Goal: Task Accomplishment & Management: Manage account settings

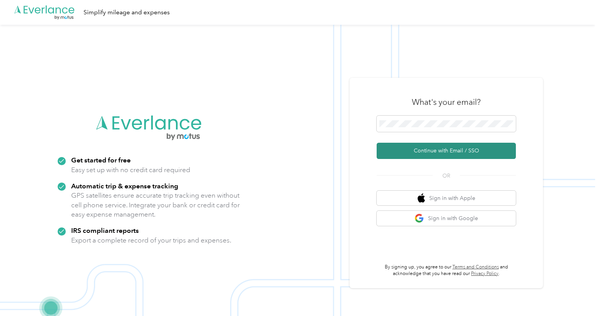
click at [442, 148] on button "Continue with Email / SSO" at bounding box center [446, 151] width 139 height 16
click at [449, 151] on button "Continue with Email / SSO" at bounding box center [446, 151] width 139 height 16
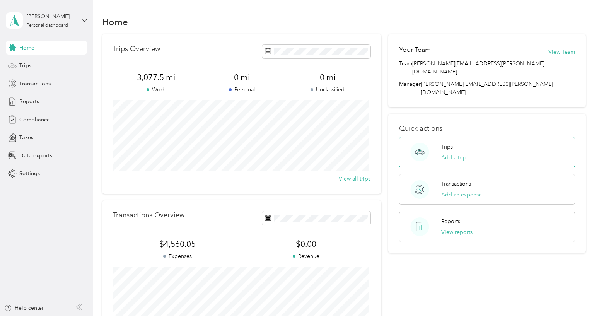
click at [428, 143] on icon at bounding box center [419, 152] width 19 height 19
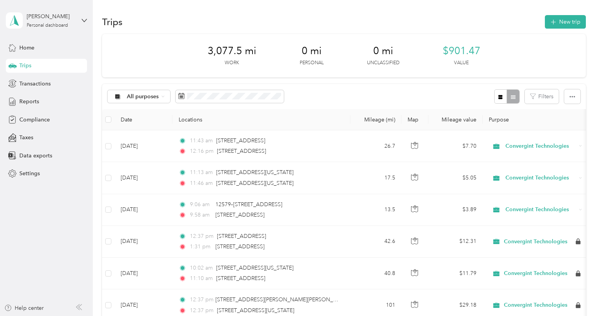
click at [39, 66] on div "Trips" at bounding box center [46, 66] width 81 height 14
click at [48, 101] on div "Reports" at bounding box center [46, 102] width 81 height 14
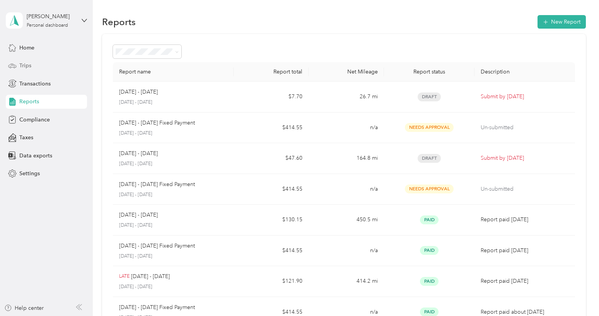
click at [37, 65] on div "Trips" at bounding box center [46, 66] width 81 height 14
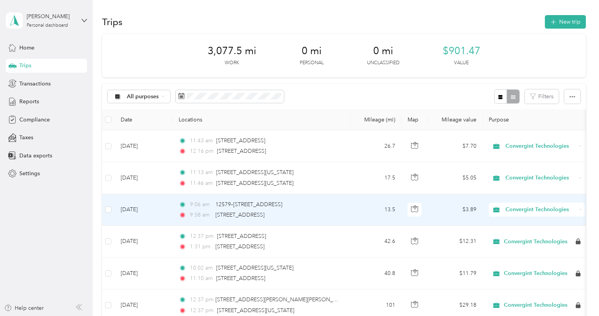
drag, startPoint x: 336, startPoint y: 215, endPoint x: 215, endPoint y: 214, distance: 121.8
click at [215, 214] on div "9:58 am [STREET_ADDRESS]" at bounding box center [260, 215] width 162 height 9
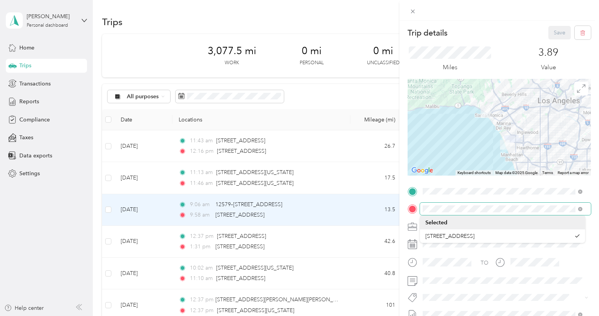
click at [416, 213] on div at bounding box center [499, 209] width 183 height 12
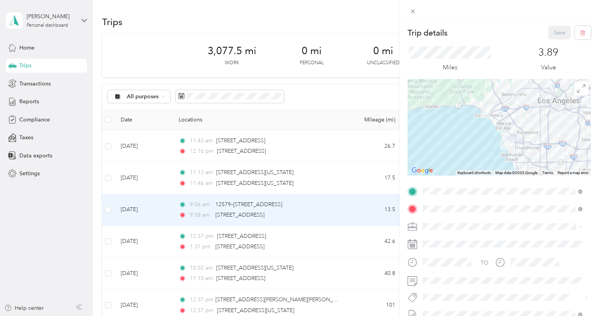
click at [144, 54] on div "Trip details Save This trip cannot be edited because it is either under review,…" at bounding box center [299, 158] width 599 height 316
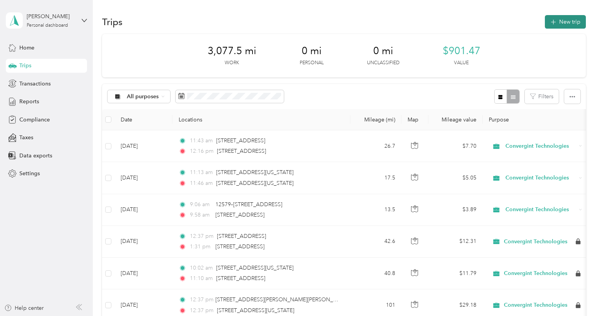
click at [556, 22] on button "New trip" at bounding box center [565, 22] width 41 height 14
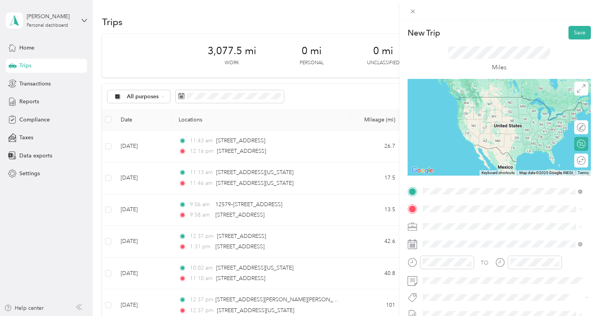
click at [478, 220] on span "[STREET_ADDRESS][US_STATE][US_STATE]" at bounding box center [490, 219] width 106 height 7
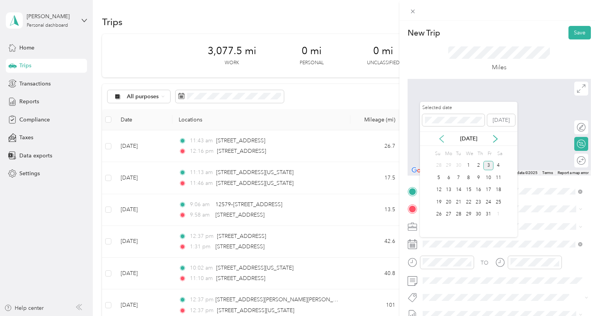
click at [441, 136] on icon at bounding box center [442, 139] width 8 height 8
click at [481, 199] on div "25" at bounding box center [479, 202] width 10 height 10
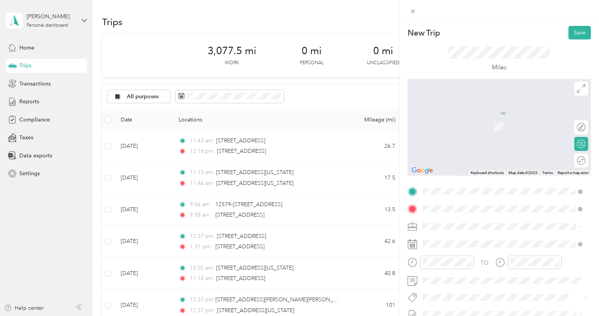
click at [455, 115] on span "[STREET_ADDRESS][US_STATE]" at bounding box center [475, 114] width 77 height 7
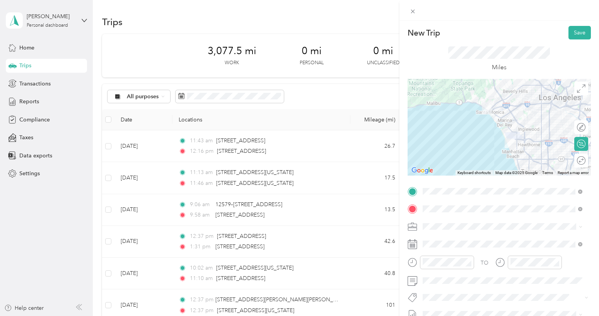
click at [514, 133] on div at bounding box center [499, 127] width 183 height 97
click at [497, 136] on div at bounding box center [499, 127] width 183 height 97
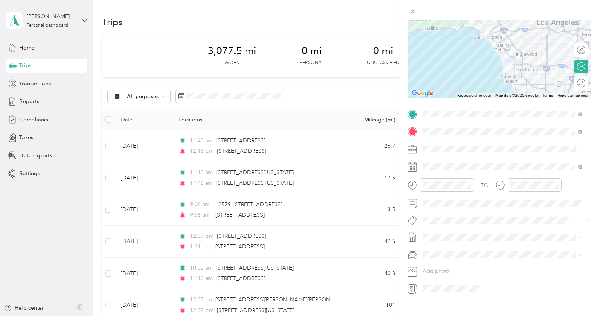
click at [444, 277] on li "Civic" at bounding box center [502, 282] width 165 height 14
click at [450, 261] on span "[DATE] - [DATE]" at bounding box center [442, 262] width 39 height 8
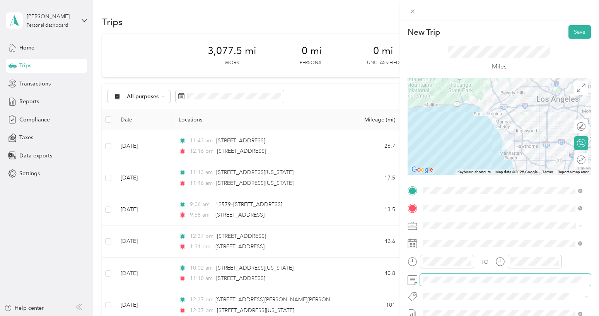
scroll to position [0, 0]
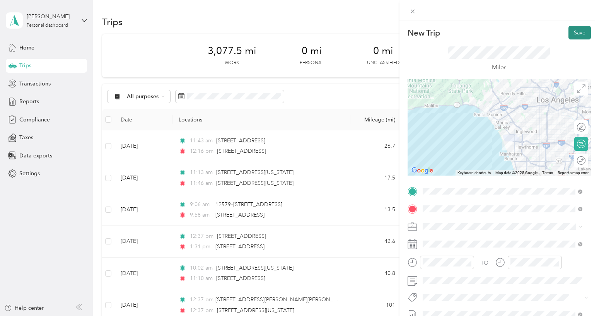
click at [570, 36] on button "Save" at bounding box center [579, 33] width 22 height 14
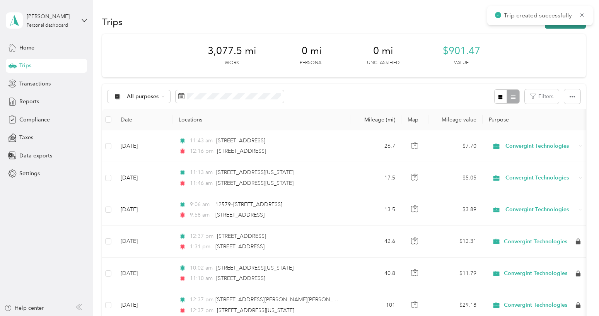
click at [567, 27] on button "New trip" at bounding box center [565, 22] width 41 height 14
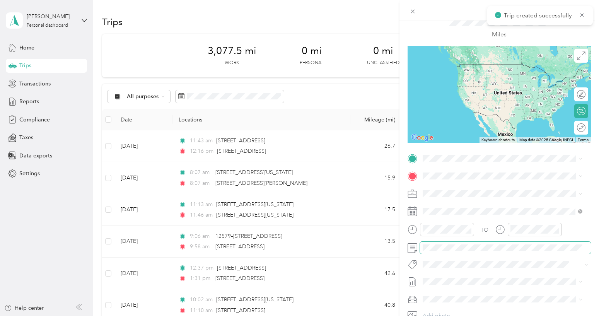
scroll to position [77, 0]
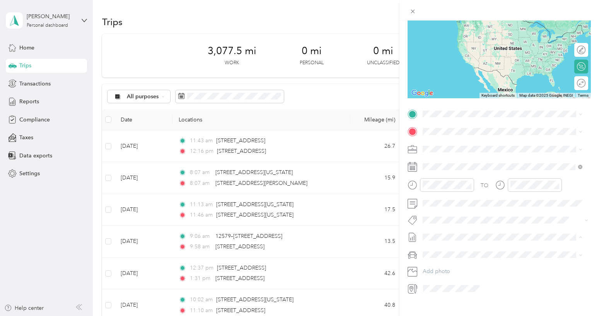
click at [443, 263] on span "[DATE] - [DATE]" at bounding box center [442, 263] width 39 height 8
click at [441, 269] on li "Honda Civic" at bounding box center [502, 268] width 165 height 14
click at [445, 211] on icon at bounding box center [442, 211] width 8 height 8
click at [477, 272] on div "25" at bounding box center [479, 274] width 10 height 10
click at [448, 145] on span "[STREET_ADDRESS][US_STATE]" at bounding box center [475, 141] width 77 height 7
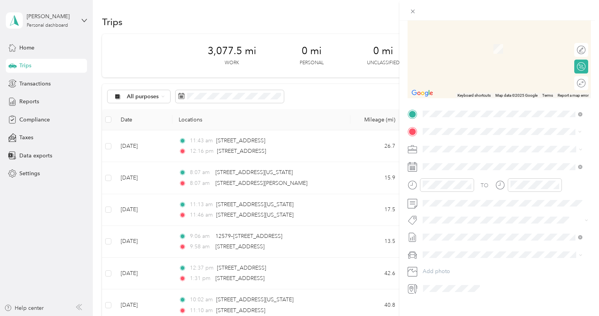
click at [454, 159] on span "[STREET_ADDRESS][US_STATE][US_STATE]" at bounding box center [490, 159] width 106 height 7
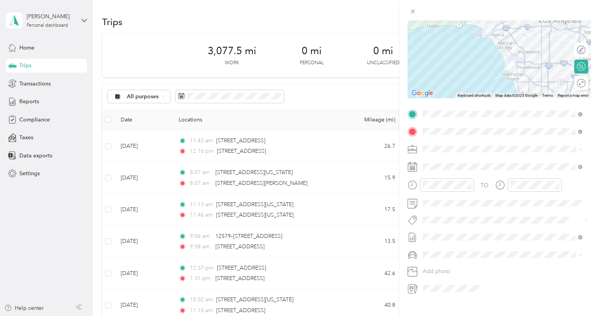
click at [444, 261] on span "[DATE] - [DATE]" at bounding box center [442, 263] width 39 height 8
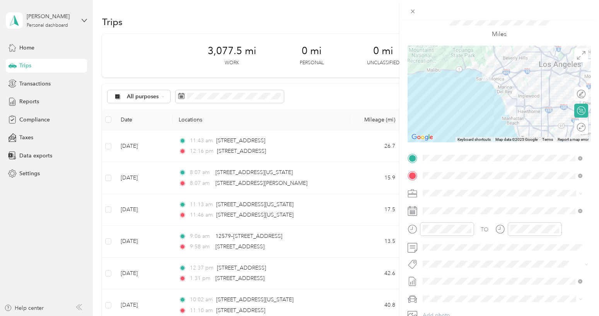
scroll to position [0, 0]
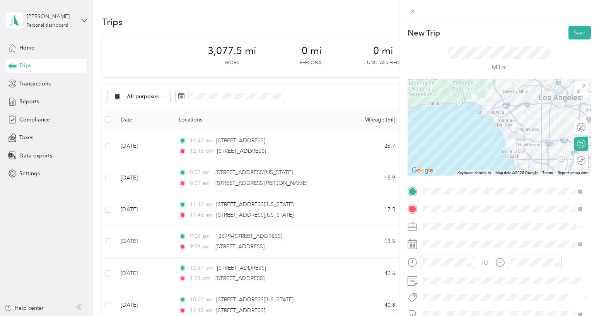
click at [513, 130] on div at bounding box center [499, 127] width 183 height 97
click at [502, 126] on div at bounding box center [499, 127] width 183 height 97
click at [569, 32] on button "Save" at bounding box center [579, 33] width 22 height 14
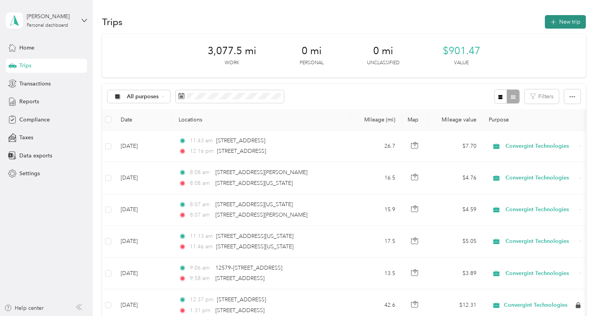
click at [570, 22] on button "New trip" at bounding box center [565, 22] width 41 height 14
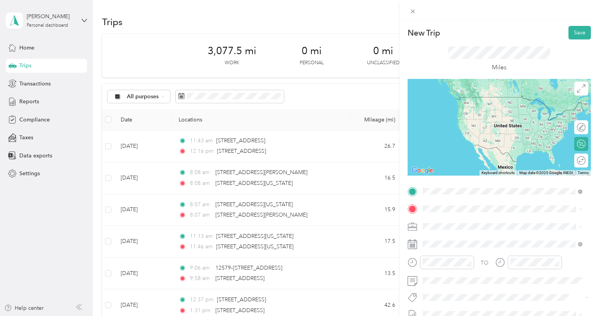
click at [461, 222] on span "[STREET_ADDRESS][US_STATE][US_STATE]" at bounding box center [490, 219] width 106 height 7
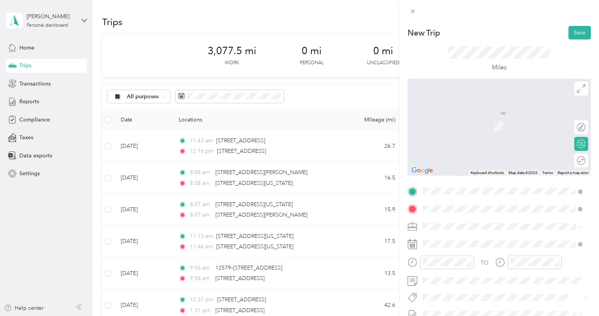
click at [469, 118] on span "[STREET_ADDRESS][US_STATE]" at bounding box center [475, 114] width 77 height 7
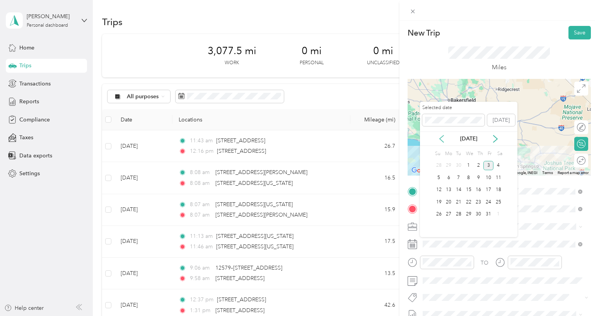
click at [440, 137] on icon at bounding box center [442, 139] width 8 height 8
click at [467, 204] on div "24" at bounding box center [469, 202] width 10 height 10
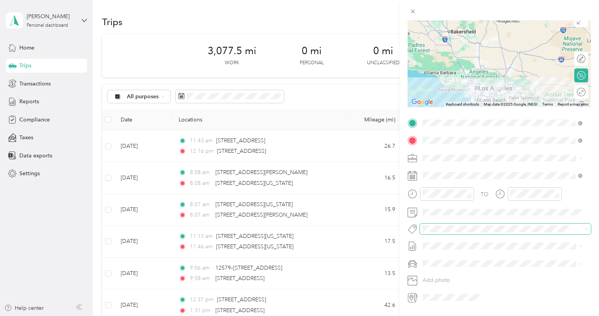
scroll to position [77, 0]
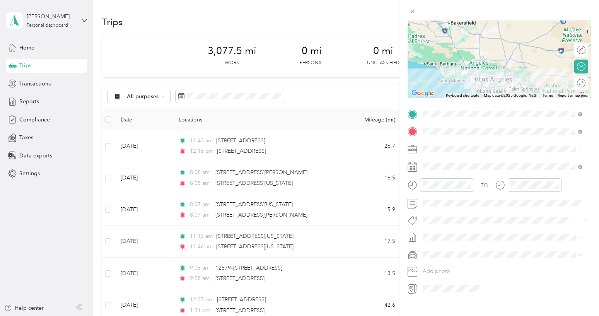
click at [453, 260] on span "[DATE] - [DATE]" at bounding box center [442, 263] width 39 height 8
click at [442, 279] on div "Civic" at bounding box center [502, 282] width 154 height 8
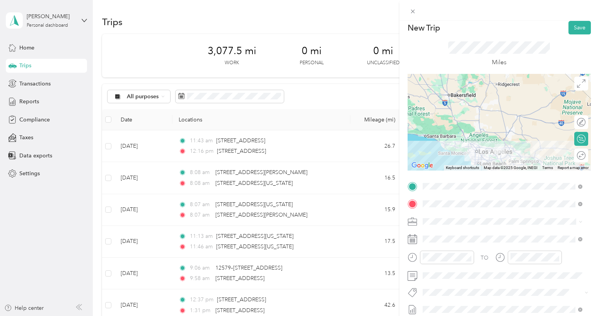
scroll to position [0, 0]
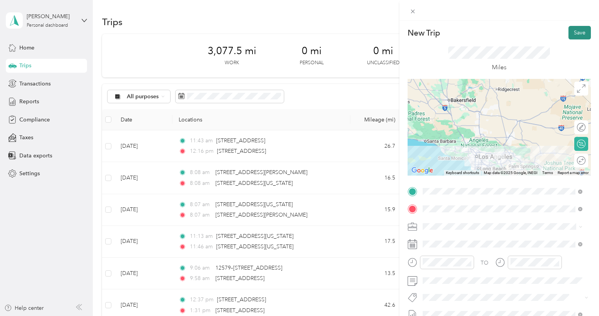
click at [575, 35] on button "Save" at bounding box center [579, 33] width 22 height 14
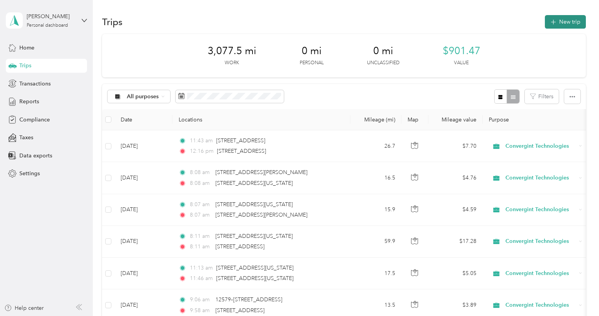
click at [561, 26] on button "New trip" at bounding box center [565, 22] width 41 height 14
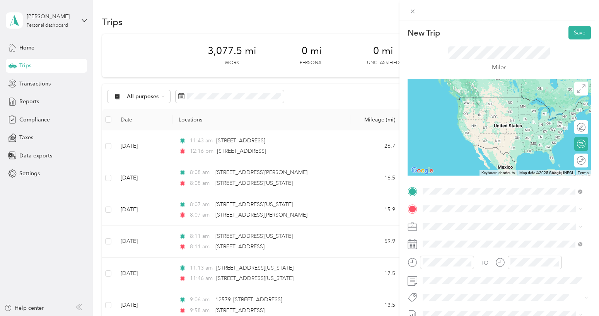
click at [475, 222] on span "[STREET_ADDRESS][US_STATE]" at bounding box center [475, 219] width 77 height 7
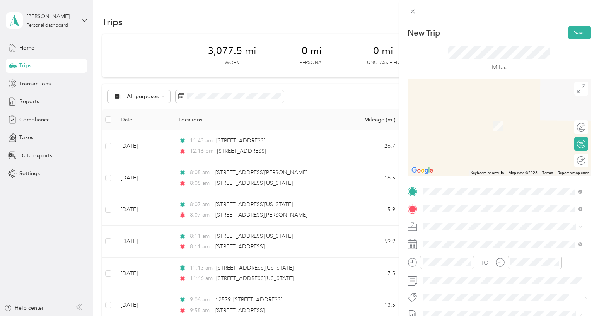
click at [495, 118] on span "[STREET_ADDRESS][US_STATE][US_STATE]" at bounding box center [490, 114] width 106 height 7
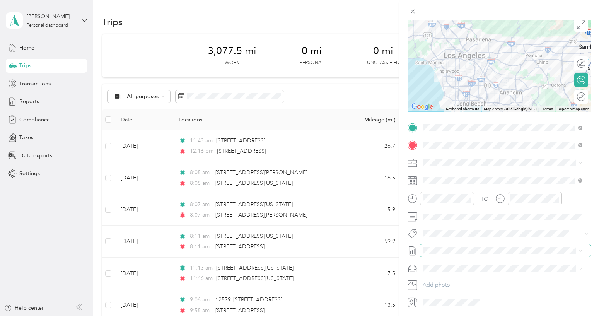
scroll to position [77, 0]
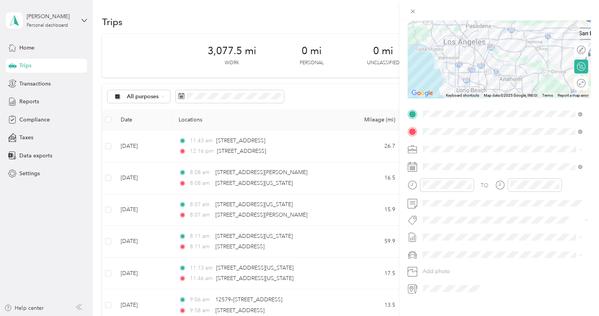
click at [440, 261] on span "[DATE] - [DATE]" at bounding box center [442, 263] width 39 height 8
click at [436, 278] on div "Civic" at bounding box center [502, 282] width 154 height 8
click at [442, 207] on icon at bounding box center [442, 211] width 8 height 8
click at [469, 274] on div "24" at bounding box center [469, 274] width 10 height 10
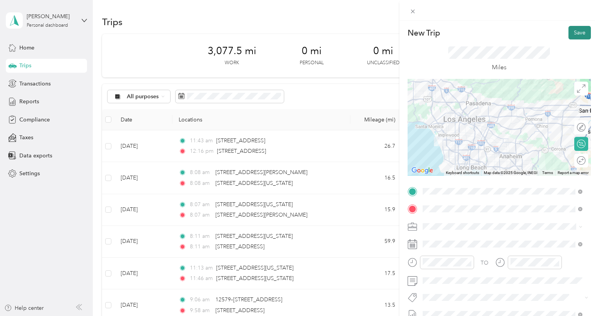
click at [568, 31] on button "Save" at bounding box center [579, 33] width 22 height 14
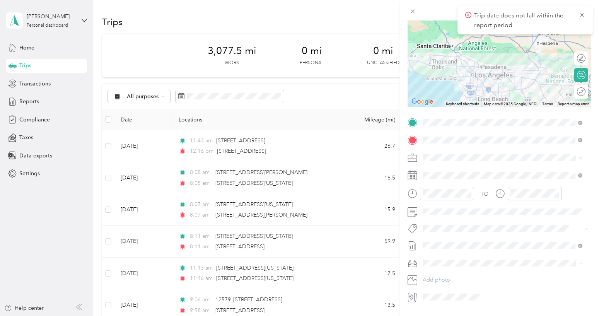
scroll to position [90, 0]
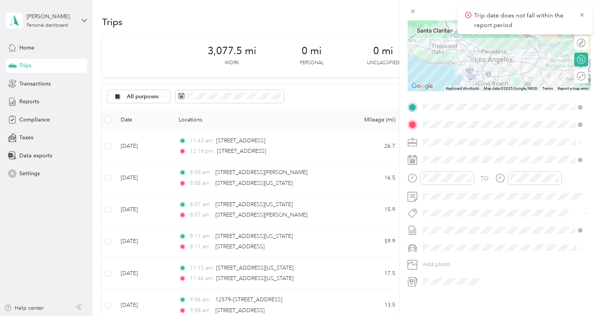
click at [444, 249] on span "[DATE] - [DATE]" at bounding box center [442, 250] width 39 height 8
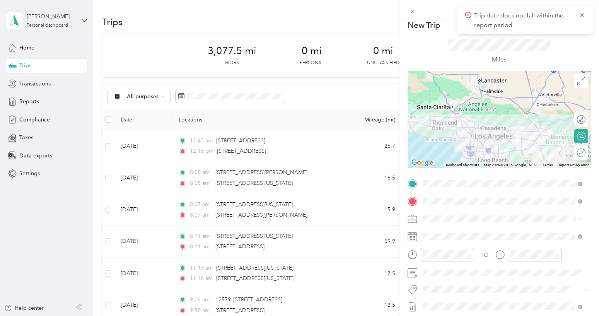
scroll to position [0, 0]
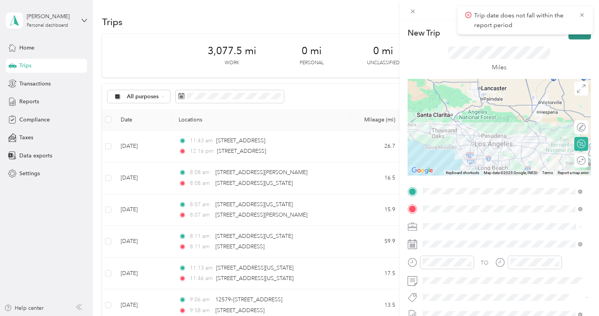
click at [571, 38] on button "Save" at bounding box center [579, 33] width 22 height 14
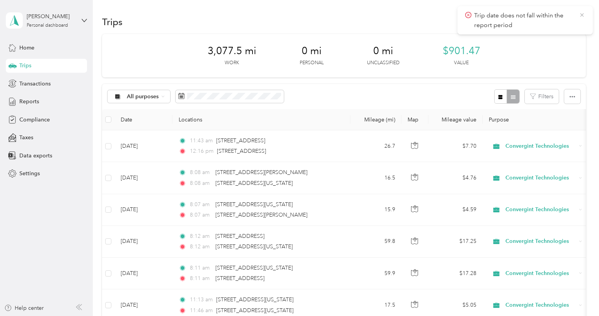
click at [583, 15] on icon at bounding box center [582, 15] width 6 height 7
click at [562, 19] on button "New trip" at bounding box center [565, 22] width 41 height 14
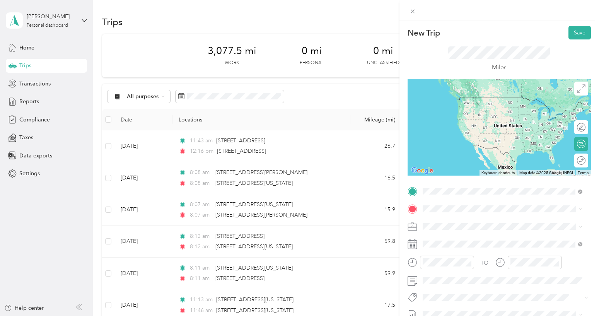
click at [454, 216] on span "[STREET_ADDRESS][US_STATE][US_STATE]" at bounding box center [490, 219] width 106 height 7
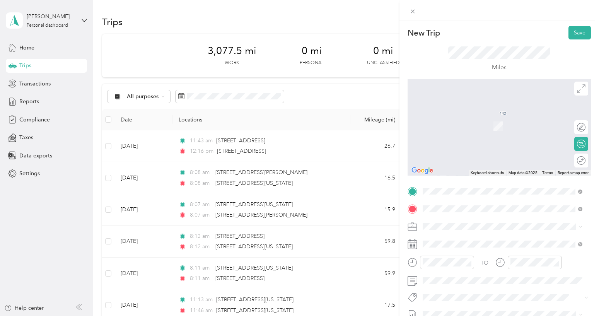
click at [462, 118] on span "[STREET_ADDRESS][US_STATE]" at bounding box center [475, 114] width 77 height 7
click at [476, 113] on span "[STREET_ADDRESS][US_STATE]" at bounding box center [475, 114] width 77 height 7
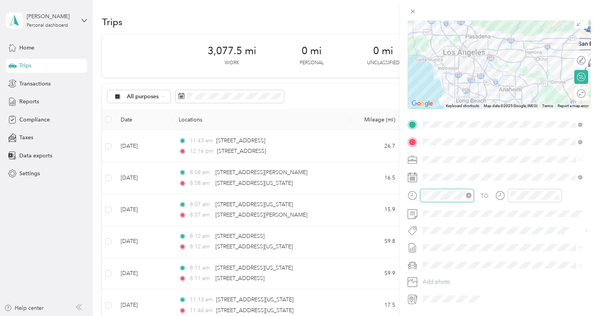
scroll to position [77, 0]
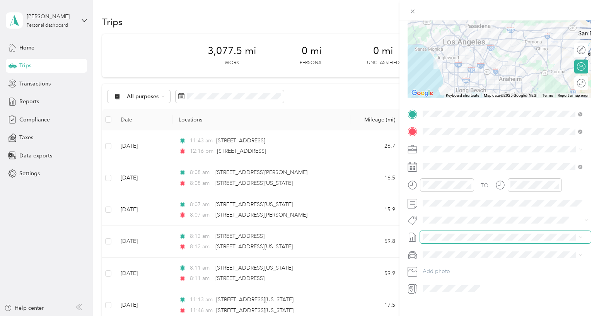
click at [447, 241] on span at bounding box center [505, 237] width 171 height 12
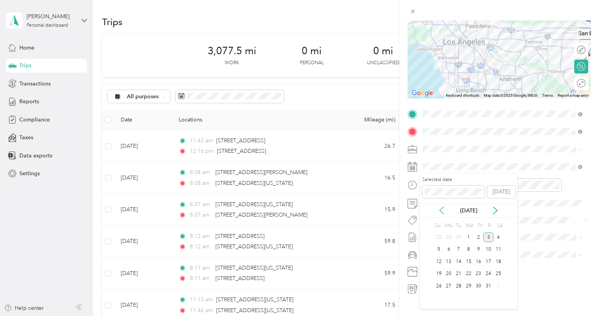
click at [441, 212] on icon at bounding box center [442, 211] width 8 height 8
click at [445, 275] on div "22" at bounding box center [449, 274] width 10 height 10
click at [468, 155] on div "[STREET_ADDRESS][US_STATE]" at bounding box center [497, 160] width 145 height 10
click at [444, 263] on span "[DATE] - [DATE]" at bounding box center [442, 263] width 39 height 8
click at [438, 278] on div "Civic" at bounding box center [502, 278] width 154 height 8
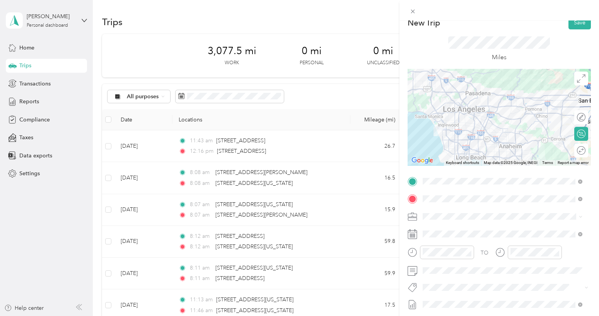
scroll to position [0, 0]
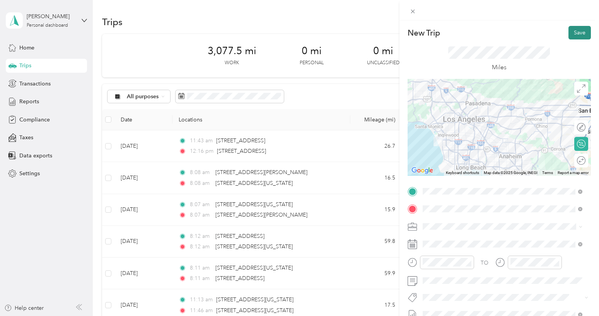
click at [572, 36] on button "Save" at bounding box center [579, 33] width 22 height 14
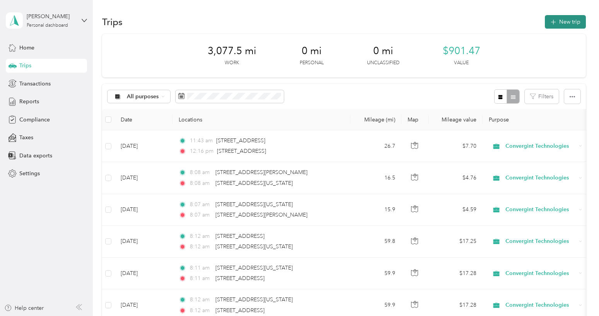
click at [558, 21] on button "New trip" at bounding box center [565, 22] width 41 height 14
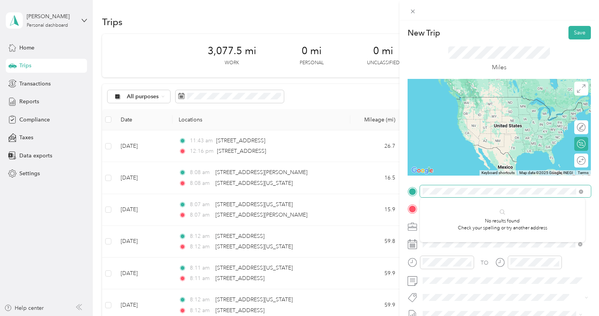
scroll to position [0, 26]
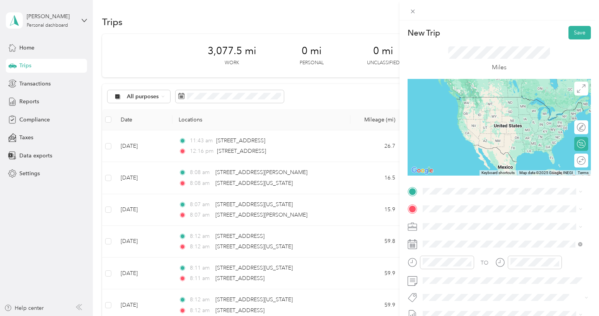
click at [451, 218] on span "[STREET_ADDRESS][US_STATE]" at bounding box center [475, 217] width 77 height 7
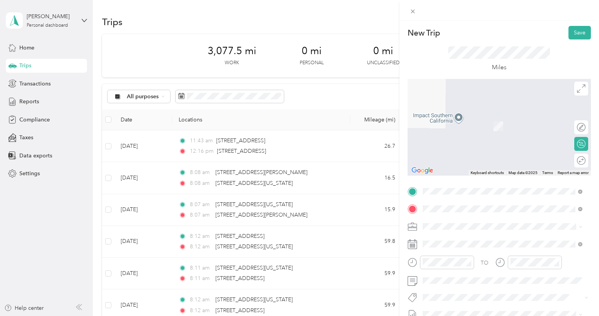
click at [457, 118] on span "[STREET_ADDRESS][US_STATE][US_STATE]" at bounding box center [490, 114] width 106 height 7
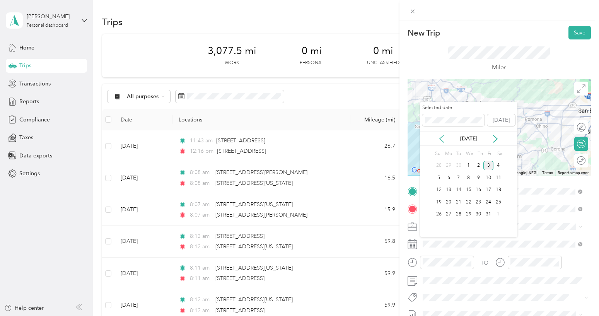
click at [439, 138] on icon at bounding box center [442, 139] width 8 height 8
click at [448, 202] on div "22" at bounding box center [449, 202] width 10 height 10
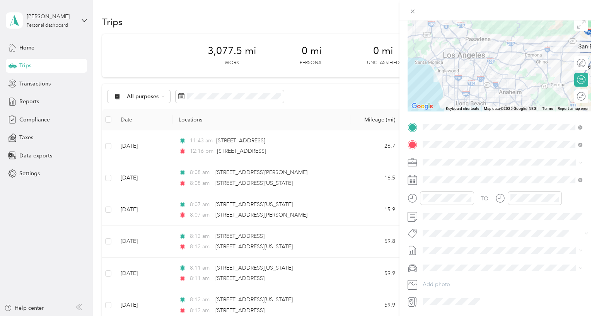
scroll to position [90, 0]
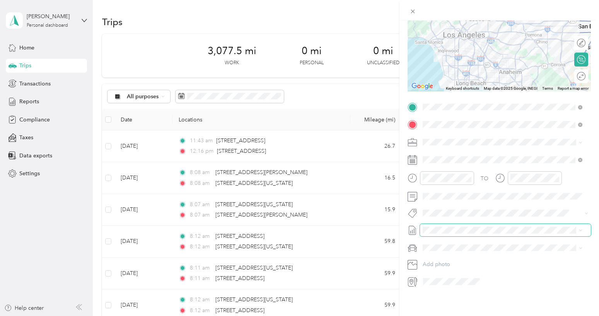
click at [440, 228] on span at bounding box center [505, 230] width 171 height 12
click at [445, 246] on span "[DATE] - [DATE]" at bounding box center [442, 250] width 39 height 8
click at [443, 264] on li "Civic" at bounding box center [502, 269] width 165 height 14
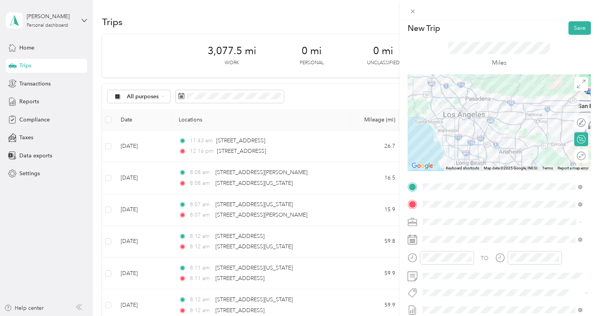
scroll to position [0, 0]
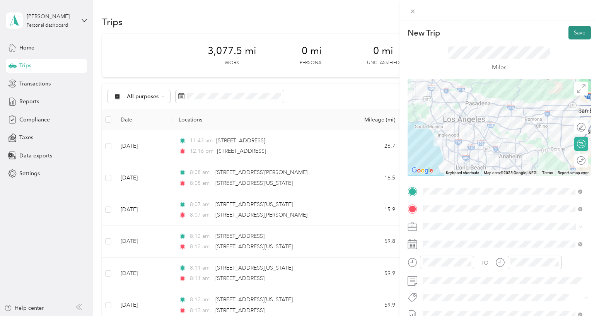
click at [568, 31] on button "Save" at bounding box center [579, 33] width 22 height 14
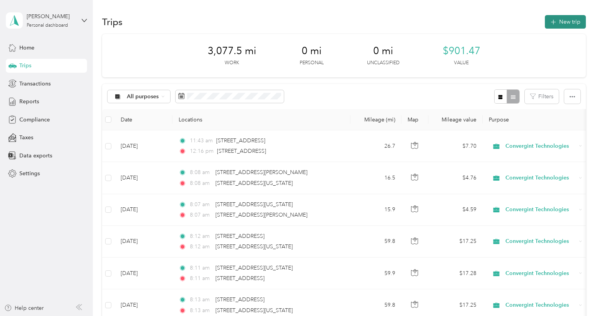
click at [552, 17] on button "New trip" at bounding box center [565, 22] width 41 height 14
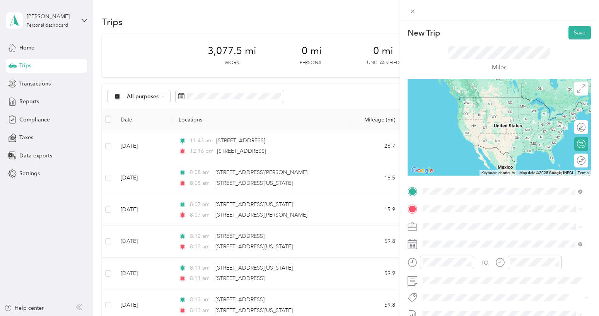
click at [457, 218] on span "[STREET_ADDRESS][US_STATE][US_STATE]" at bounding box center [490, 219] width 106 height 7
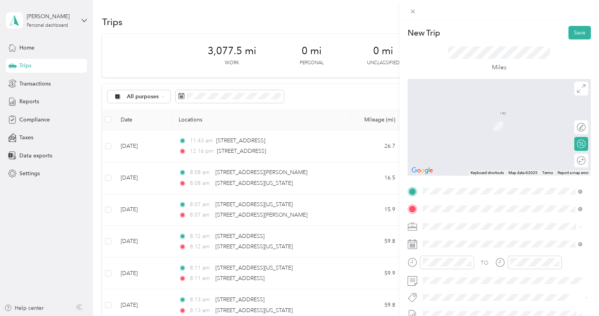
click at [471, 240] on span "[STREET_ADDRESS][US_STATE]" at bounding box center [475, 236] width 77 height 7
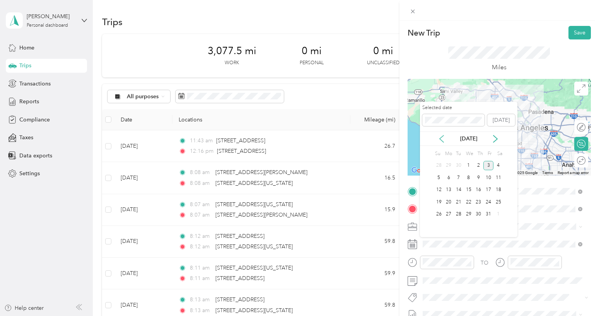
click at [443, 142] on icon at bounding box center [442, 138] width 4 height 7
click at [469, 192] on div "17" at bounding box center [469, 190] width 10 height 10
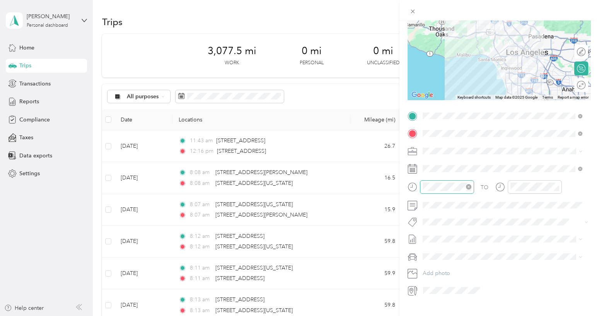
scroll to position [90, 0]
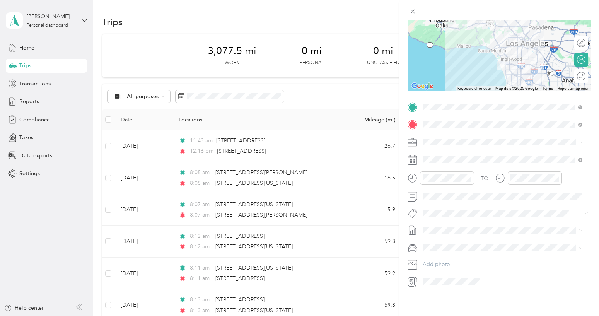
click at [455, 247] on span "[DATE] - [DATE]" at bounding box center [442, 249] width 39 height 8
click at [448, 257] on span "Honda Civic" at bounding box center [440, 255] width 30 height 7
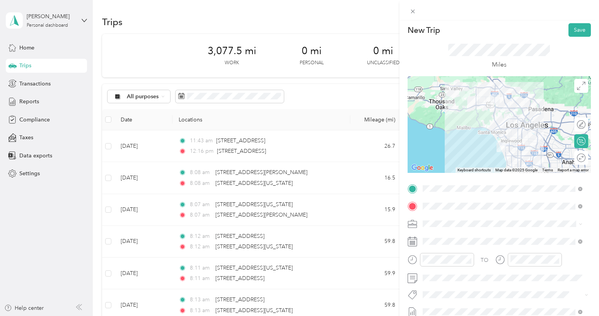
scroll to position [0, 0]
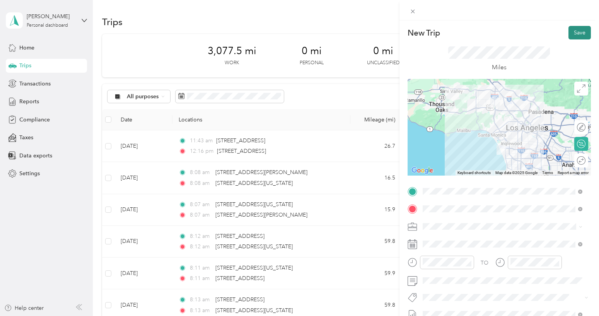
click at [572, 33] on button "Save" at bounding box center [579, 33] width 22 height 14
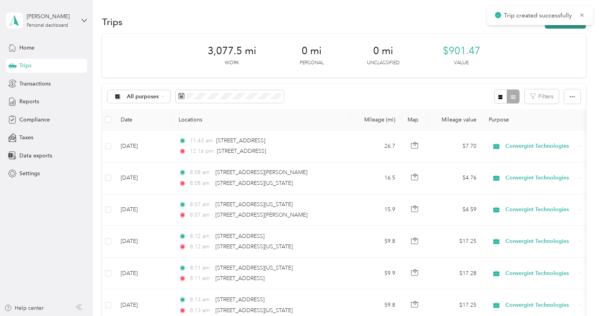
click at [570, 26] on button "New trip" at bounding box center [565, 22] width 41 height 14
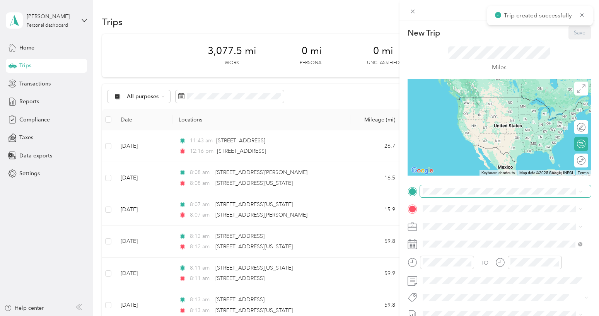
click at [465, 195] on span at bounding box center [505, 191] width 171 height 12
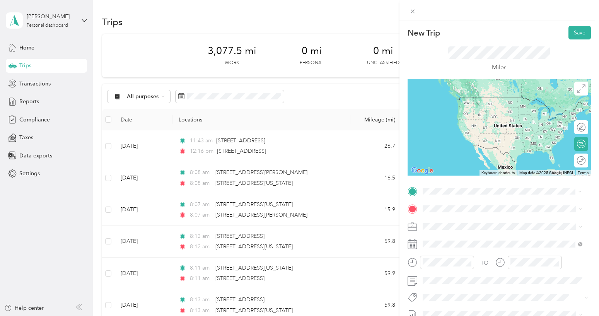
click at [478, 227] on li "[STREET_ADDRESS][US_STATE]" at bounding box center [502, 220] width 165 height 16
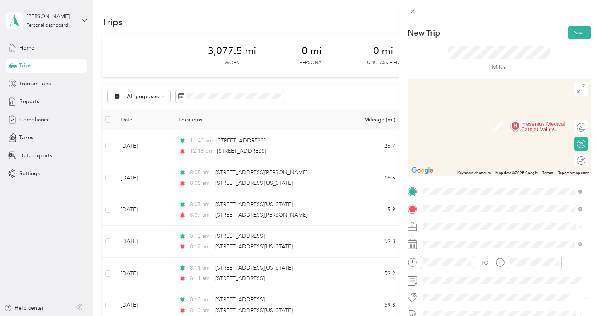
click at [480, 113] on span "[STREET_ADDRESS][US_STATE][US_STATE]" at bounding box center [490, 114] width 106 height 7
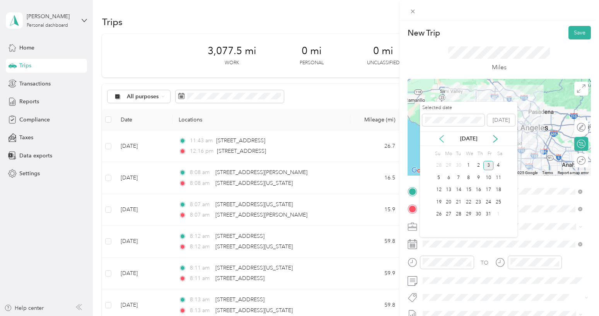
click at [443, 140] on icon at bounding box center [442, 139] width 8 height 8
click at [468, 188] on div "17" at bounding box center [469, 190] width 10 height 10
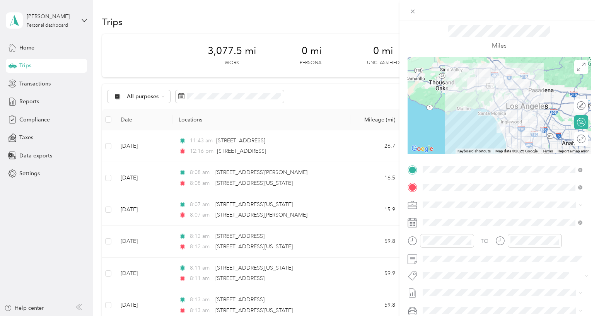
scroll to position [77, 0]
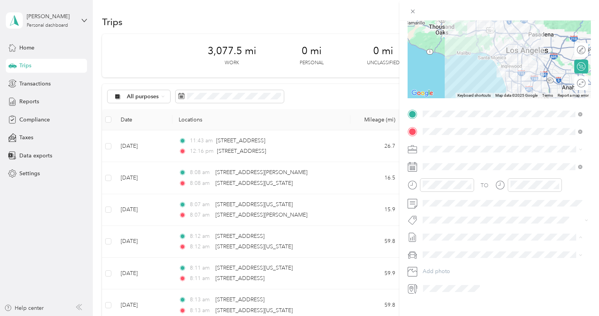
click at [438, 258] on li "[DATE] - [DATE] Draft" at bounding box center [502, 262] width 165 height 12
click at [439, 278] on div "Civic" at bounding box center [502, 282] width 154 height 8
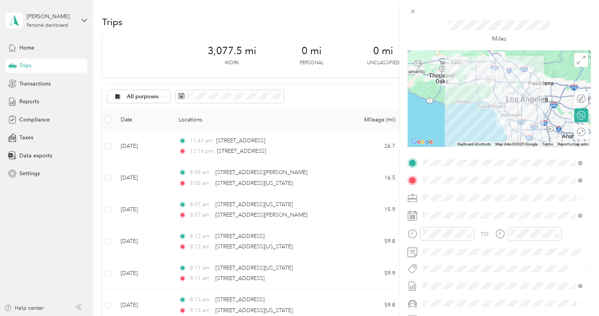
scroll to position [0, 0]
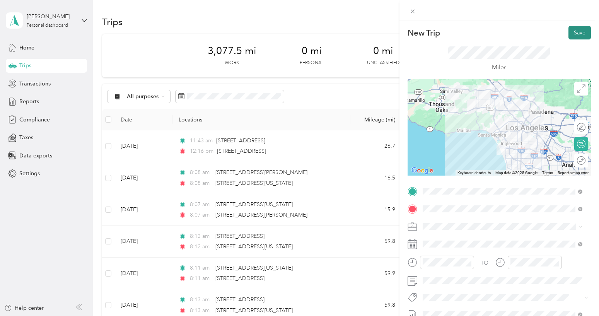
click at [573, 29] on button "Save" at bounding box center [579, 33] width 22 height 14
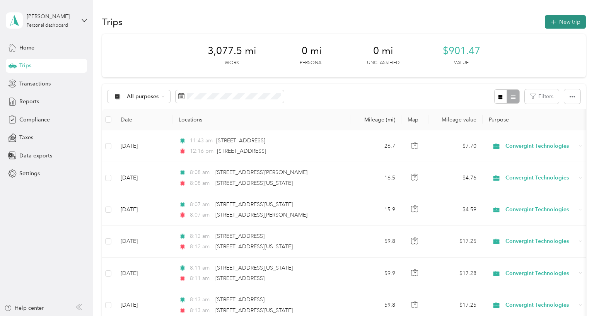
click at [561, 23] on button "New trip" at bounding box center [565, 22] width 41 height 14
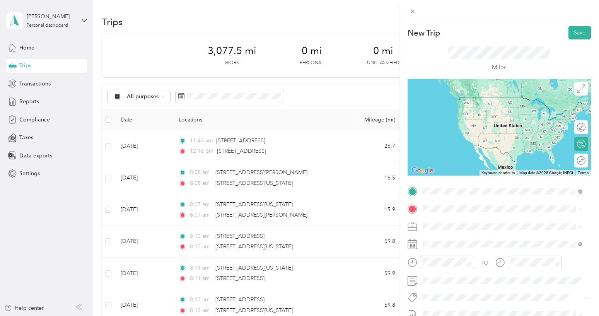
click at [444, 217] on span "[STREET_ADDRESS][US_STATE][US_STATE]" at bounding box center [490, 219] width 106 height 7
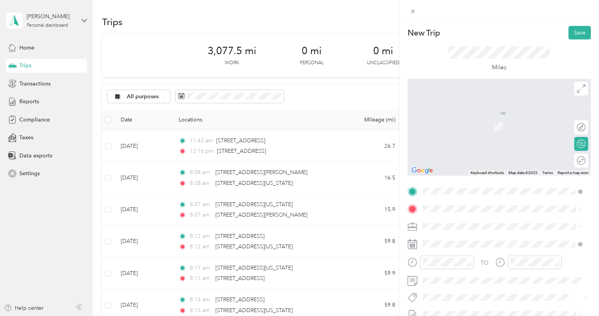
click at [463, 118] on span "[STREET_ADDRESS][US_STATE]" at bounding box center [475, 114] width 77 height 7
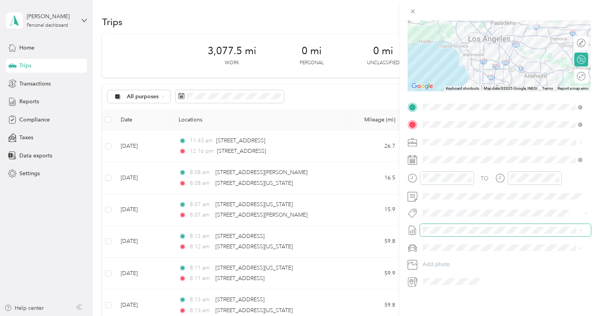
scroll to position [90, 0]
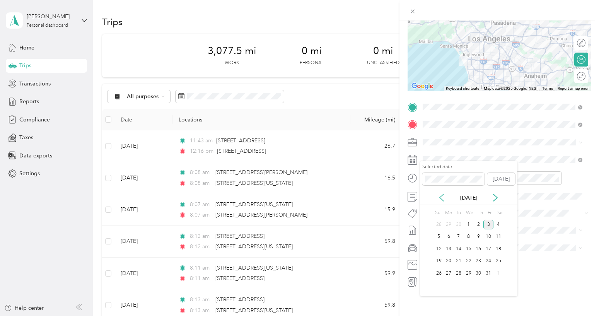
click at [438, 196] on icon at bounding box center [442, 198] width 8 height 8
click at [469, 227] on div "3" at bounding box center [469, 225] width 10 height 10
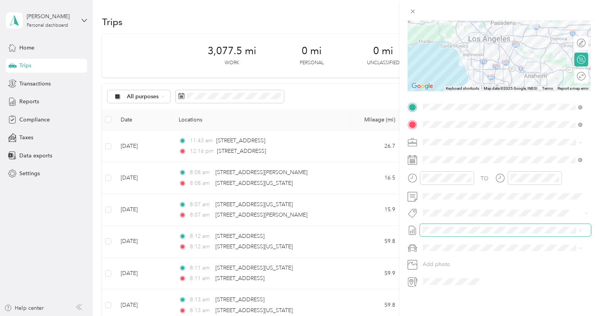
click at [446, 228] on span at bounding box center [505, 230] width 171 height 12
click at [440, 246] on span "[DATE] - [DATE]" at bounding box center [442, 250] width 39 height 8
click at [437, 252] on span "Honda Civic" at bounding box center [440, 254] width 30 height 7
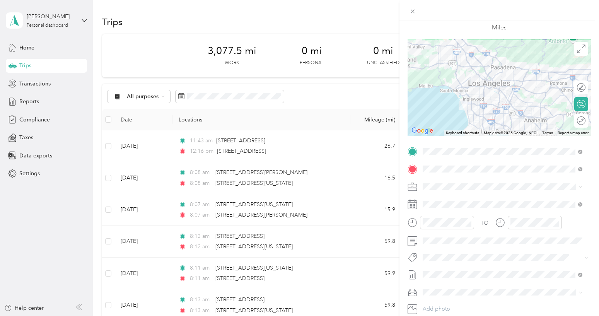
scroll to position [0, 0]
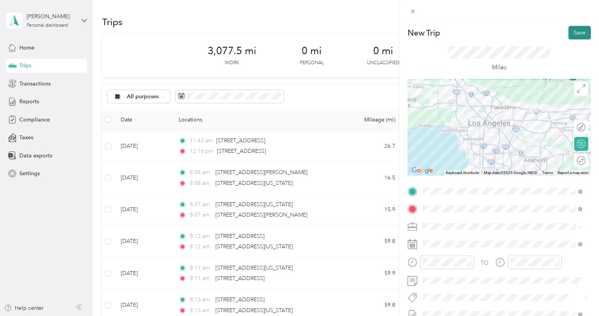
click at [572, 31] on button "Save" at bounding box center [579, 33] width 22 height 14
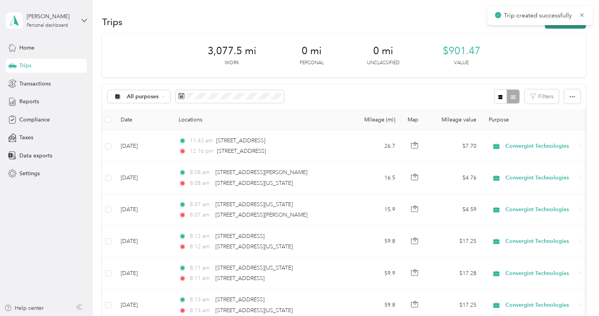
click at [567, 26] on button "New trip" at bounding box center [565, 22] width 41 height 14
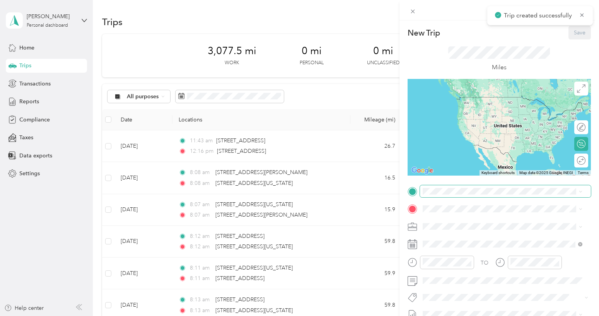
click at [461, 196] on span at bounding box center [505, 191] width 171 height 12
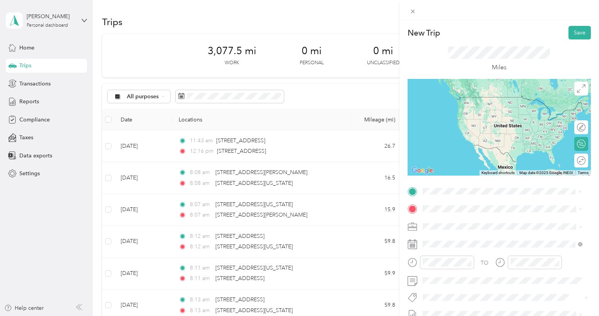
click at [456, 218] on span "[STREET_ADDRESS][US_STATE]" at bounding box center [475, 218] width 77 height 7
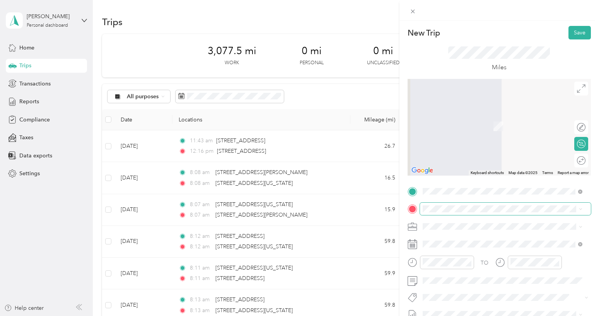
click at [449, 204] on span at bounding box center [505, 209] width 171 height 12
click at [470, 118] on span "[STREET_ADDRESS][US_STATE][US_STATE]" at bounding box center [490, 114] width 106 height 7
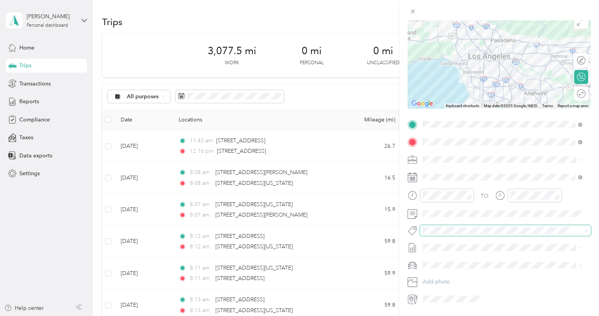
scroll to position [77, 0]
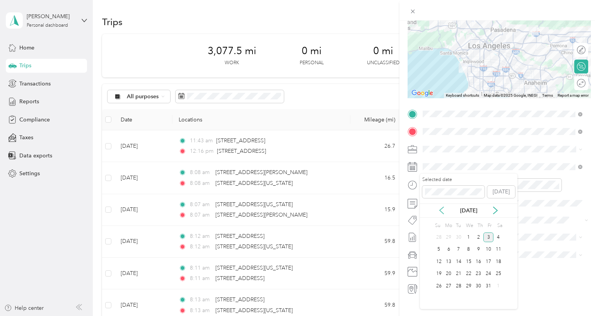
click at [441, 211] on icon at bounding box center [442, 211] width 8 height 8
click at [457, 236] on div "2" at bounding box center [459, 237] width 10 height 10
click at [443, 261] on span "[DATE] - [DATE]" at bounding box center [442, 263] width 39 height 8
click at [430, 316] on div "New Trip Save This trip cannot be edited because it is either under review, app…" at bounding box center [297, 316] width 595 height 0
click at [442, 278] on div "Civic" at bounding box center [502, 282] width 154 height 8
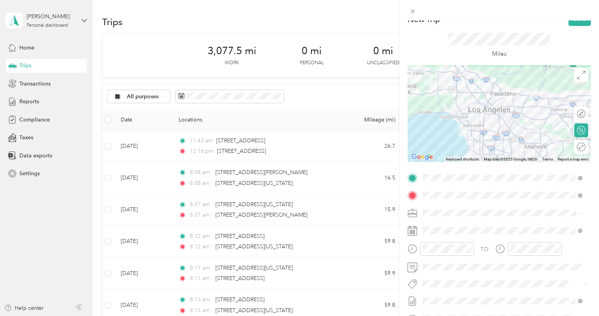
scroll to position [0, 0]
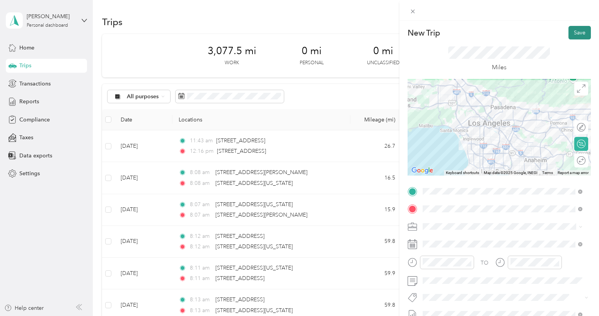
click at [572, 32] on button "Save" at bounding box center [579, 33] width 22 height 14
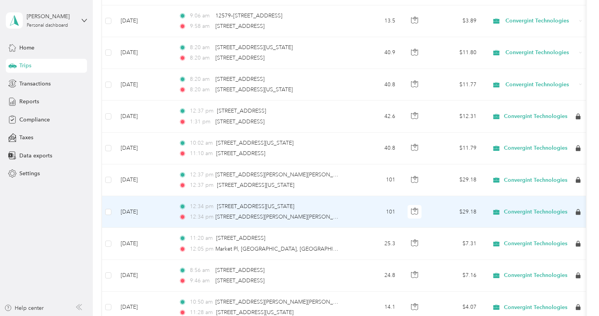
scroll to position [425, 0]
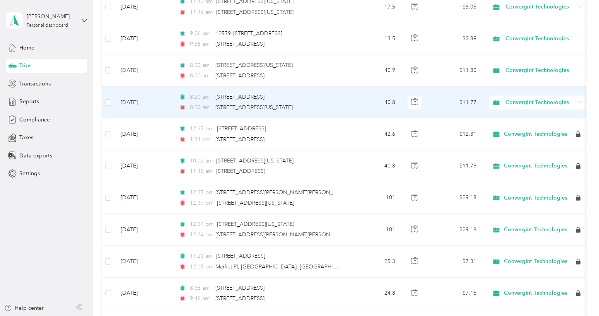
click at [330, 97] on div "8:20 am [STREET_ADDRESS]" at bounding box center [260, 97] width 162 height 9
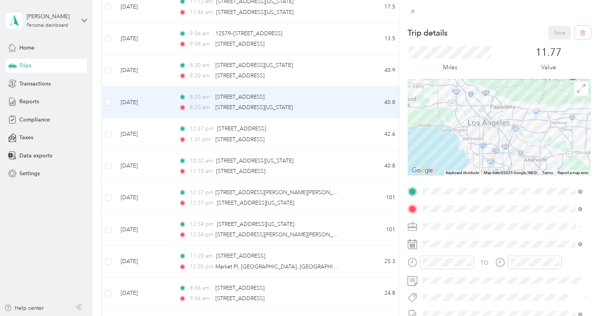
click at [319, 70] on div "Trip details Save This trip cannot be edited because it is either under review,…" at bounding box center [299, 158] width 599 height 316
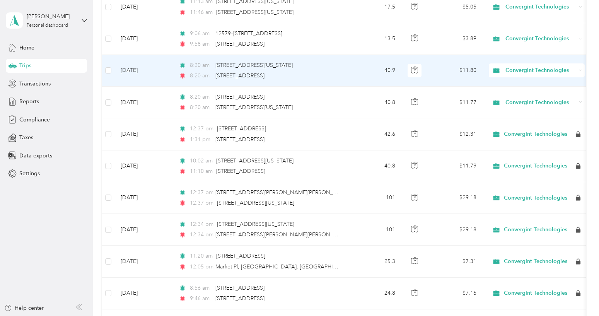
click at [327, 68] on div "8:20 am [STREET_ADDRESS][US_STATE]" at bounding box center [260, 65] width 162 height 9
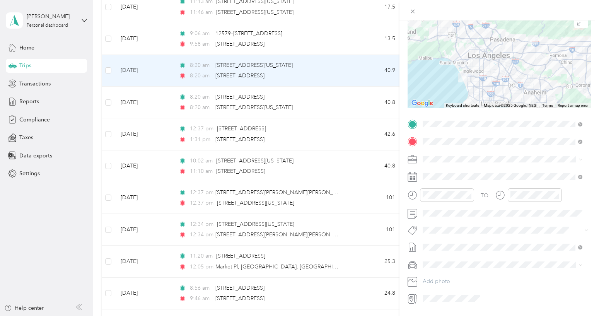
scroll to position [77, 0]
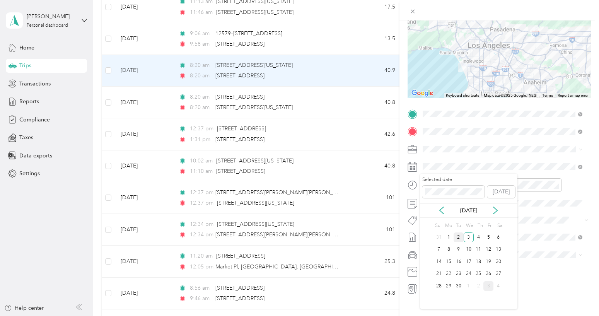
click at [461, 236] on div "2" at bounding box center [459, 237] width 10 height 10
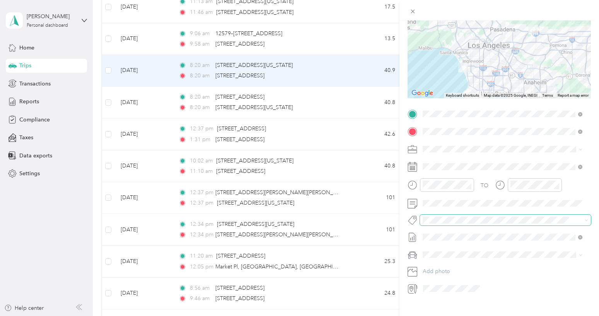
scroll to position [0, 0]
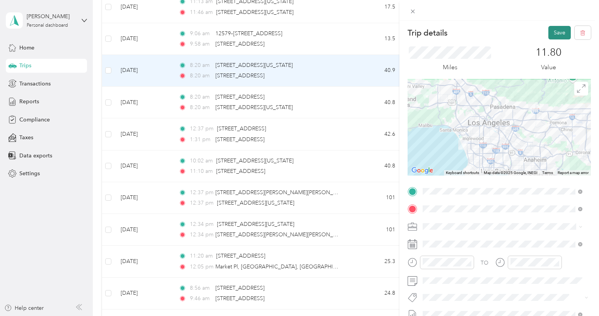
click at [552, 32] on button "Save" at bounding box center [559, 33] width 22 height 14
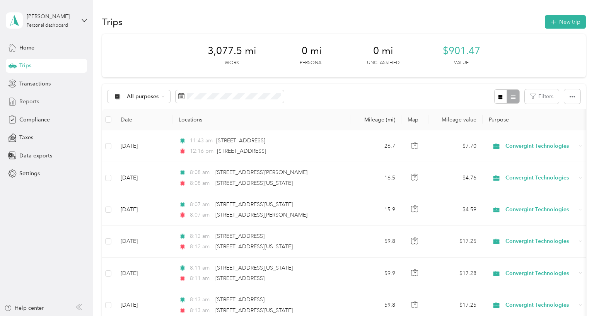
click at [43, 100] on div "Reports" at bounding box center [46, 102] width 81 height 14
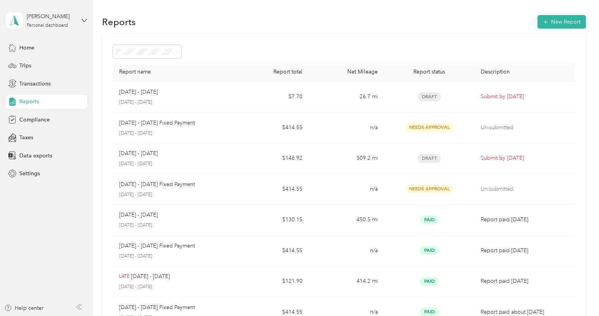
click at [581, 56] on div "Report name Report total Net Mileage Report status Description [DATE] - [DATE] …" at bounding box center [343, 228] width 483 height 388
click at [568, 17] on button "New Report" at bounding box center [562, 22] width 48 height 14
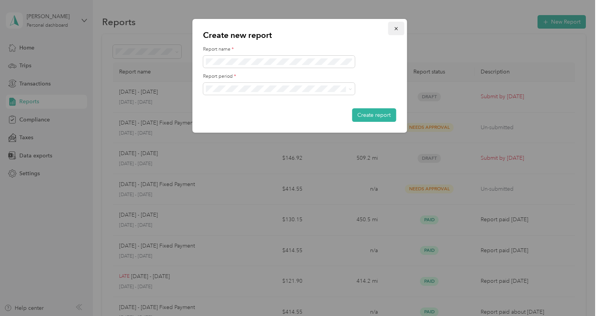
click at [393, 28] on button "button" at bounding box center [396, 29] width 16 height 14
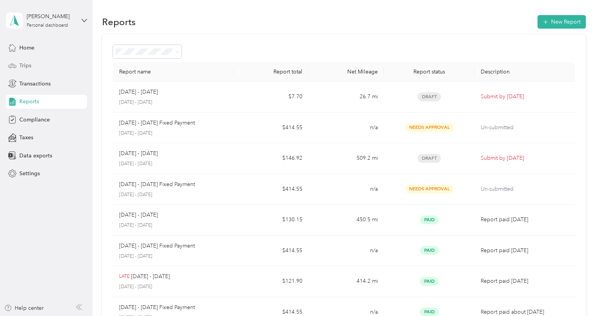
click at [36, 63] on div "Trips" at bounding box center [46, 66] width 81 height 14
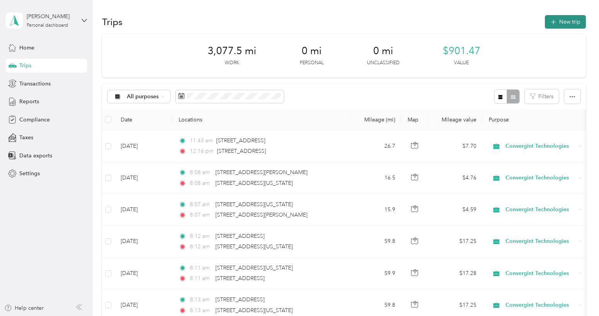
click at [556, 20] on button "New trip" at bounding box center [565, 22] width 41 height 14
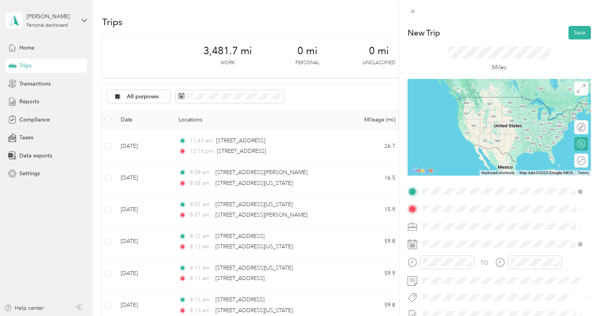
click at [454, 213] on li "[STREET_ADDRESS][US_STATE][US_STATE]" at bounding box center [502, 220] width 165 height 16
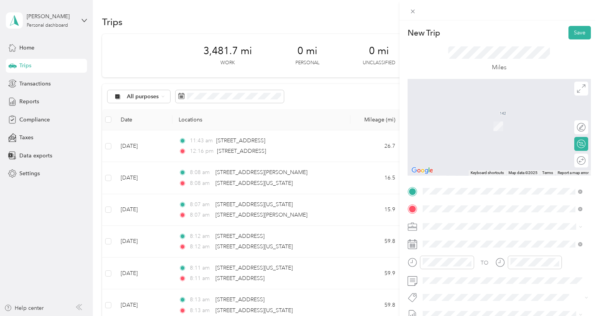
click at [482, 118] on span "[STREET_ADDRESS][PERSON_NAME][US_STATE]" at bounding box center [497, 114] width 120 height 7
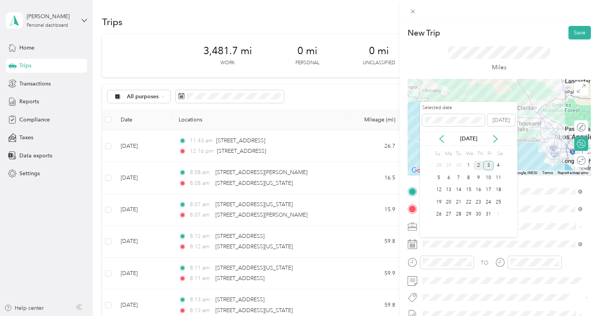
click at [476, 164] on div "2" at bounding box center [479, 166] width 10 height 10
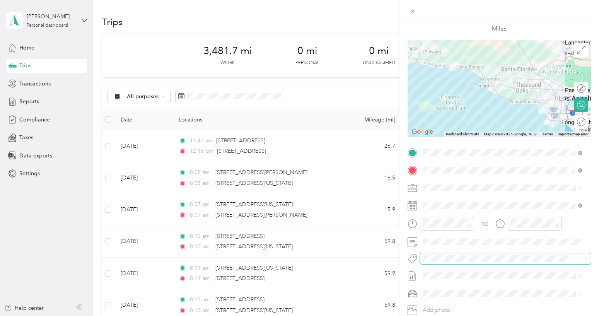
scroll to position [77, 0]
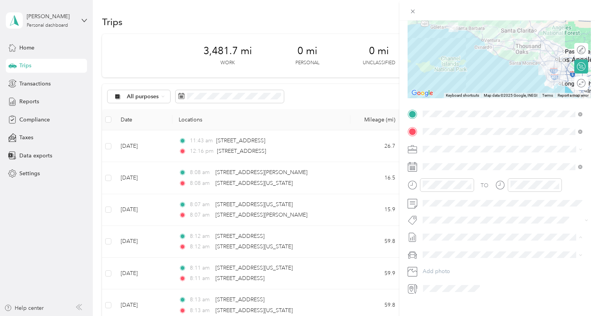
click at [449, 260] on span "[DATE] - [DATE]" at bounding box center [442, 263] width 39 height 8
click at [454, 162] on span at bounding box center [505, 166] width 171 height 12
click at [440, 208] on icon at bounding box center [442, 211] width 8 height 8
click at [459, 238] on div "2" at bounding box center [459, 237] width 10 height 10
click at [439, 261] on span "[DATE] - [DATE]" at bounding box center [442, 263] width 39 height 8
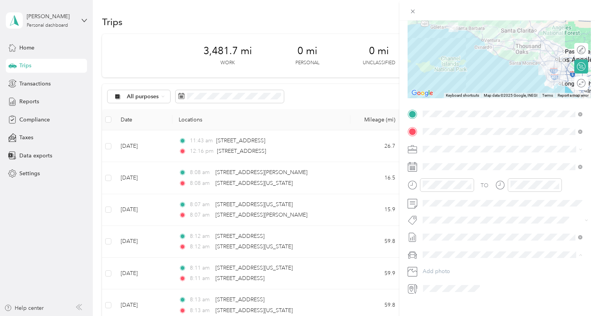
click at [439, 278] on div "Civic" at bounding box center [502, 282] width 154 height 8
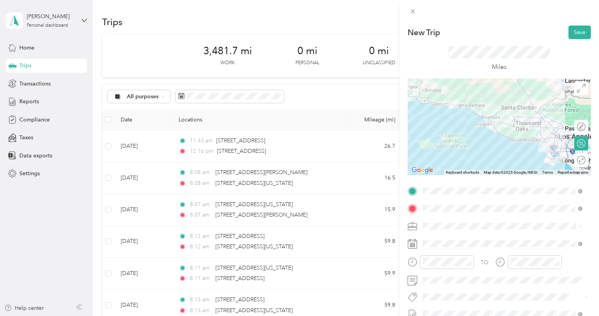
scroll to position [0, 0]
click at [573, 32] on button "Save" at bounding box center [579, 33] width 22 height 14
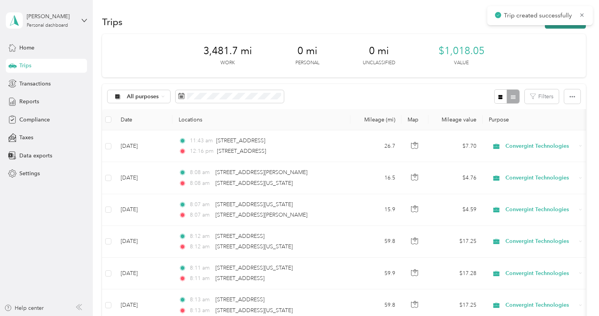
click at [564, 27] on button "New trip" at bounding box center [565, 22] width 41 height 14
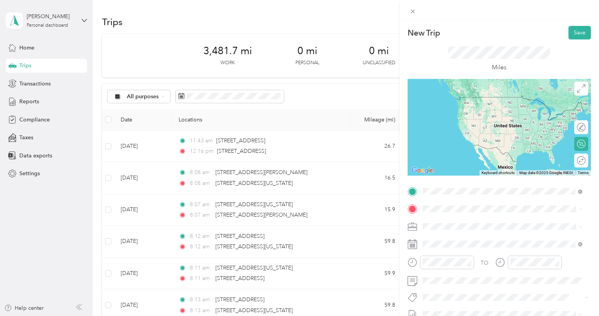
click at [457, 223] on span "[STREET_ADDRESS][PERSON_NAME][US_STATE]" at bounding box center [497, 219] width 120 height 7
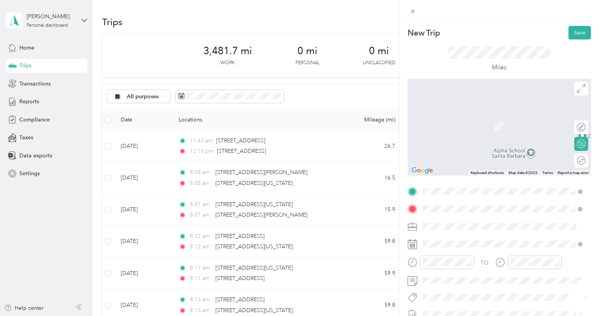
click at [477, 118] on span "[STREET_ADDRESS][US_STATE][US_STATE]" at bounding box center [490, 114] width 106 height 7
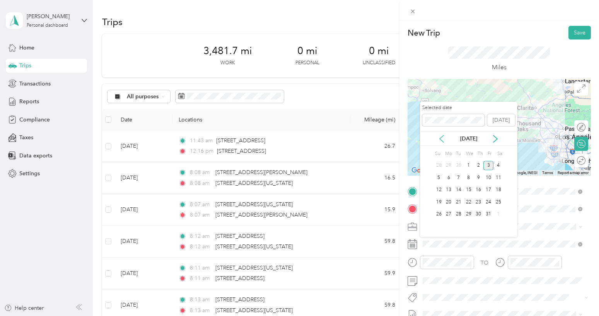
click at [442, 140] on icon at bounding box center [442, 138] width 4 height 7
click at [458, 164] on div "2" at bounding box center [459, 166] width 10 height 10
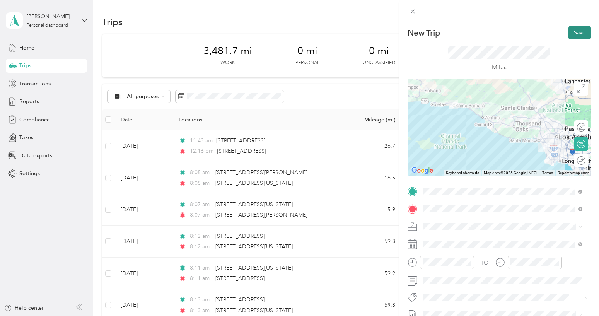
click at [575, 32] on button "Save" at bounding box center [579, 33] width 22 height 14
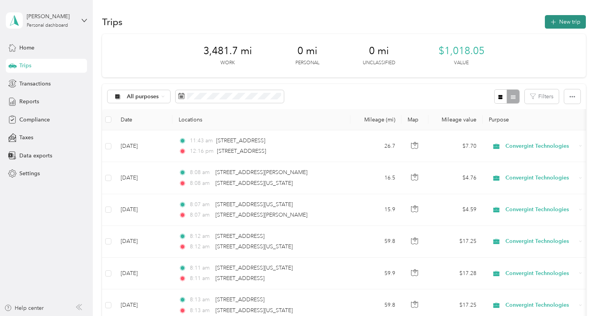
click at [554, 19] on span "button" at bounding box center [553, 22] width 6 height 7
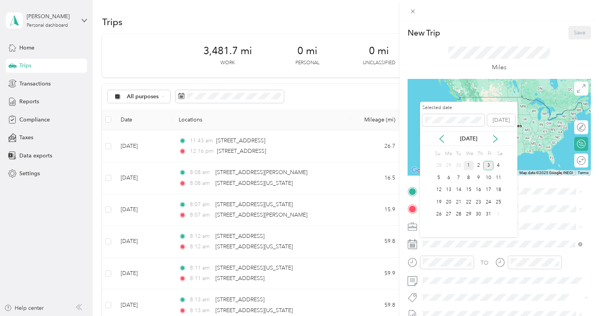
click at [468, 165] on div "1" at bounding box center [469, 166] width 10 height 10
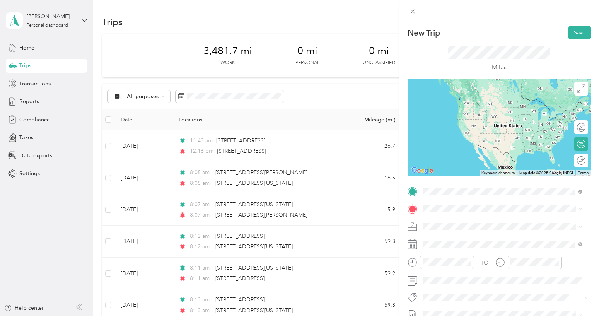
click at [457, 223] on span "[STREET_ADDRESS][US_STATE]" at bounding box center [475, 219] width 77 height 7
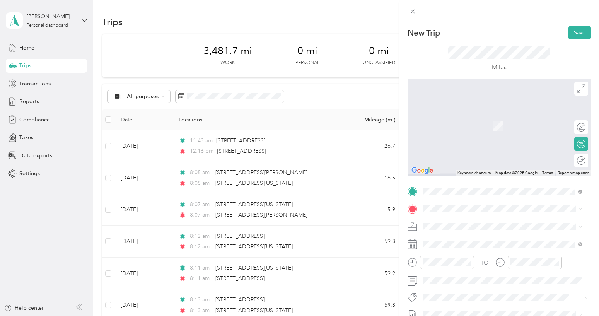
click at [464, 111] on div "[STREET_ADDRESS][US_STATE][US_STATE]" at bounding box center [502, 114] width 154 height 10
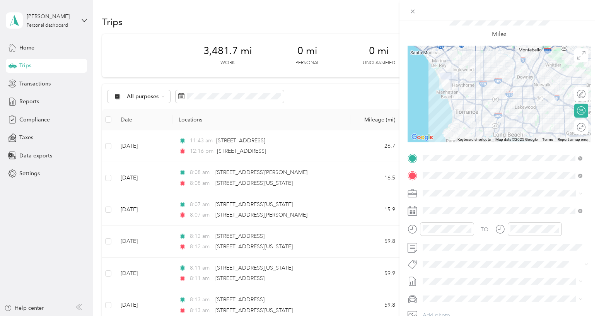
scroll to position [77, 0]
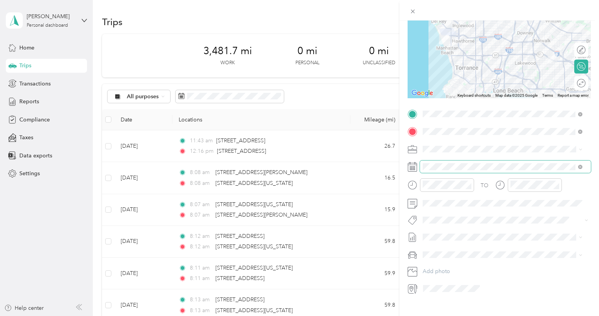
click at [457, 163] on span at bounding box center [505, 166] width 171 height 12
click at [445, 262] on span "[DATE] - [DATE]" at bounding box center [442, 263] width 39 height 8
click at [444, 278] on div "Civic" at bounding box center [502, 282] width 154 height 8
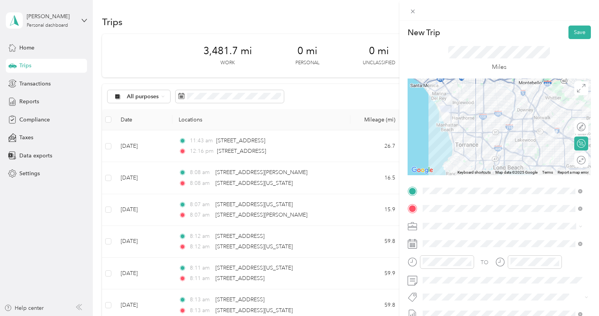
scroll to position [0, 0]
click at [578, 29] on button "Save" at bounding box center [579, 33] width 22 height 14
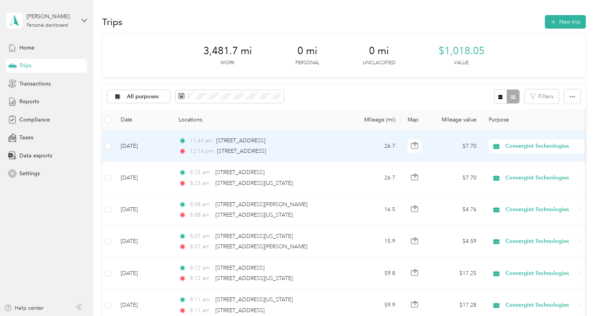
click at [354, 155] on td "26.7" at bounding box center [375, 146] width 51 height 32
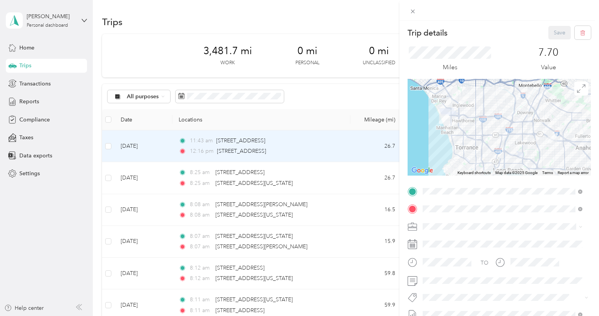
click at [312, 174] on div "Trip details Save This trip cannot be edited because it is either under review,…" at bounding box center [299, 158] width 599 height 316
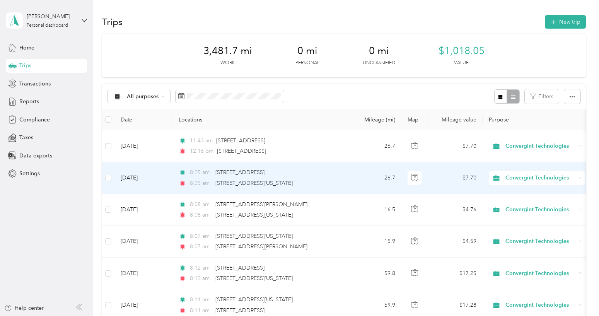
click at [310, 180] on div "8:25 am [STREET_ADDRESS][US_STATE]" at bounding box center [260, 183] width 162 height 9
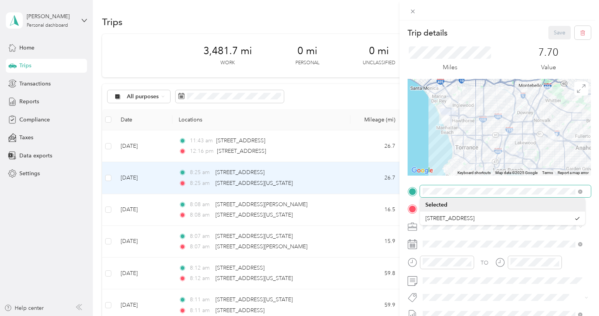
click at [400, 192] on form "Trip details Save This trip cannot be edited because it is either under review,…" at bounding box center [499, 199] width 200 height 346
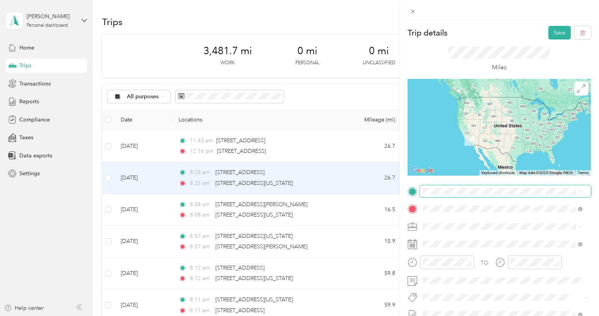
click at [497, 236] on span "[STREET_ADDRESS][US_STATE]" at bounding box center [475, 236] width 77 height 7
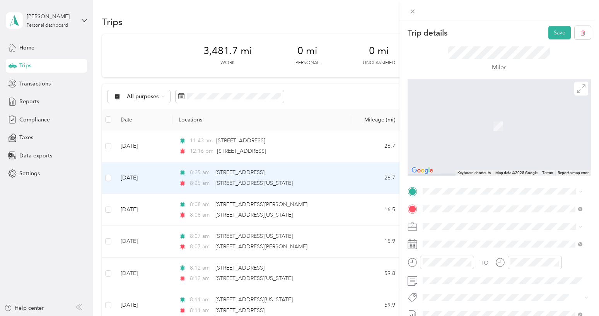
click at [468, 222] on span "[STREET_ADDRESS][US_STATE][US_STATE]" at bounding box center [490, 218] width 106 height 7
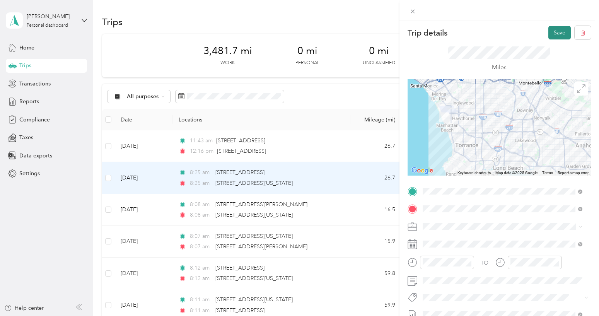
click at [558, 30] on button "Save" at bounding box center [559, 33] width 22 height 14
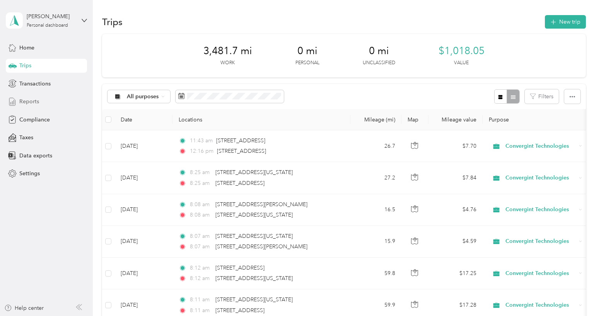
click at [29, 102] on span "Reports" at bounding box center [29, 101] width 20 height 8
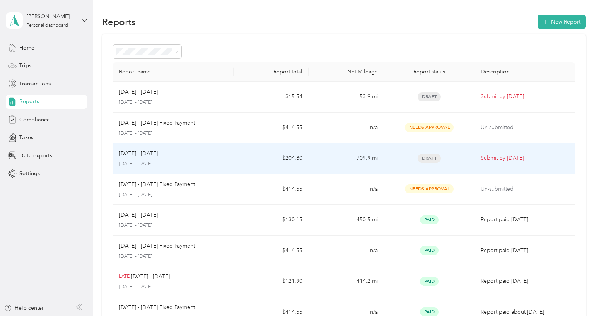
click at [244, 158] on td "$204.80" at bounding box center [271, 158] width 75 height 31
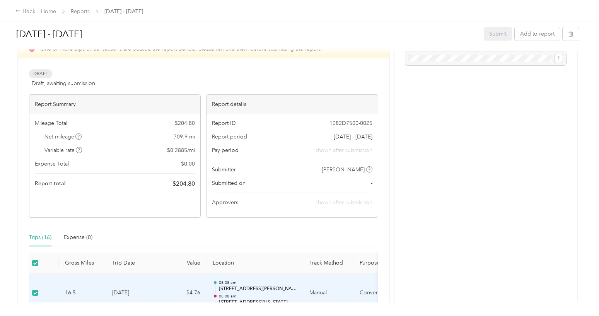
scroll to position [77, 0]
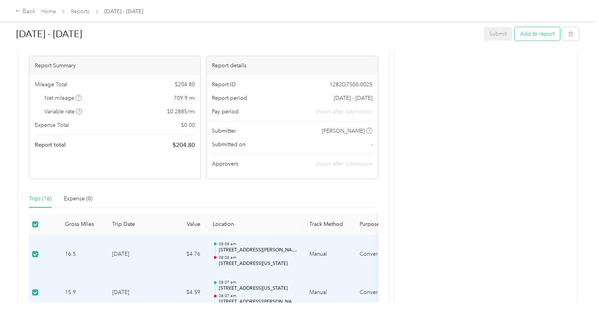
click at [528, 34] on button "Add to report" at bounding box center [537, 34] width 45 height 14
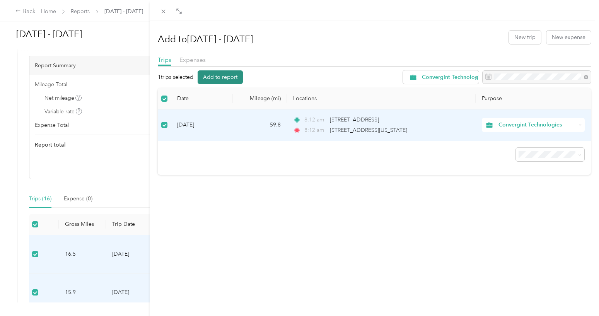
click at [231, 79] on button "Add to report" at bounding box center [220, 77] width 45 height 14
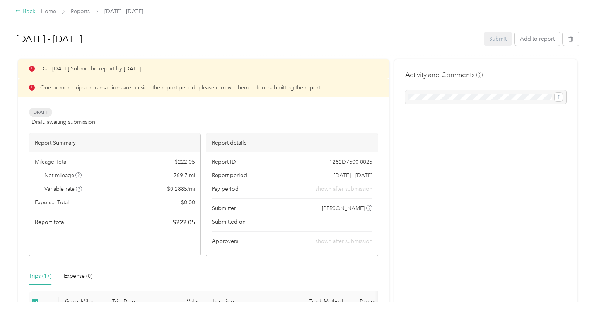
click at [26, 12] on div "Back" at bounding box center [25, 11] width 20 height 9
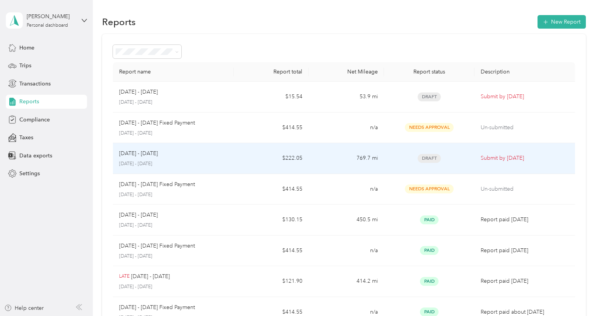
click at [341, 160] on td "769.7 mi" at bounding box center [346, 158] width 75 height 31
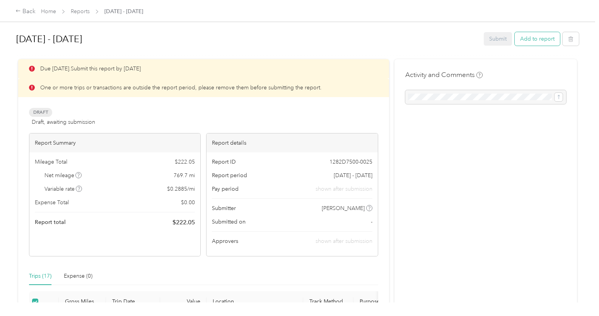
click at [527, 38] on button "Add to report" at bounding box center [537, 39] width 45 height 14
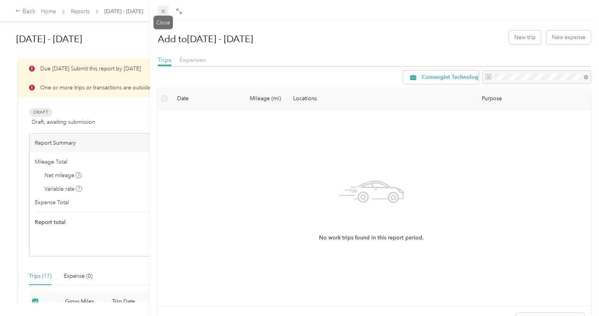
click at [164, 11] on icon at bounding box center [163, 12] width 4 height 4
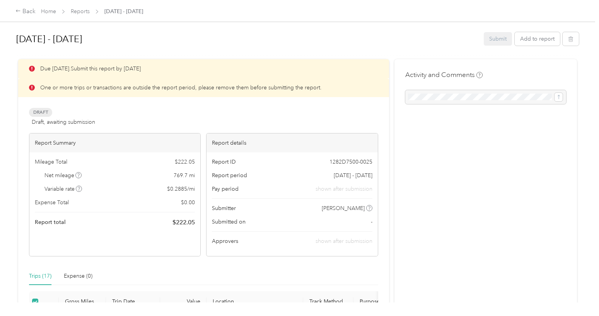
click at [496, 34] on div "Submit Add to report" at bounding box center [531, 39] width 95 height 14
click at [494, 36] on div "Submit Add to report" at bounding box center [531, 39] width 95 height 14
click at [490, 39] on div "Submit Add to report" at bounding box center [531, 39] width 95 height 14
click at [82, 11] on link "Reports" at bounding box center [80, 11] width 19 height 7
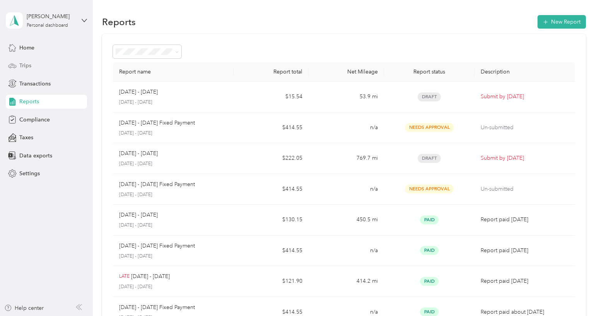
click at [29, 69] on span "Trips" at bounding box center [25, 65] width 12 height 8
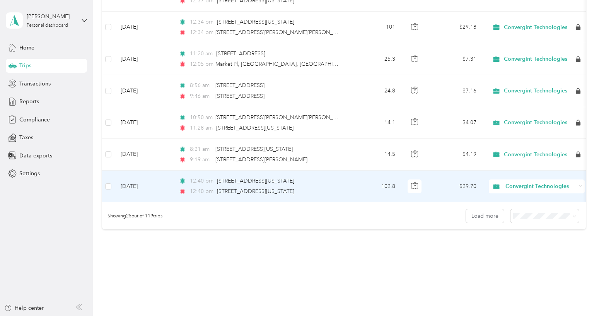
scroll to position [735, 0]
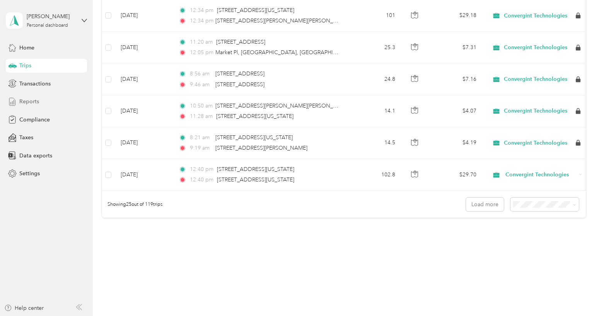
click at [49, 100] on div "Reports" at bounding box center [46, 102] width 81 height 14
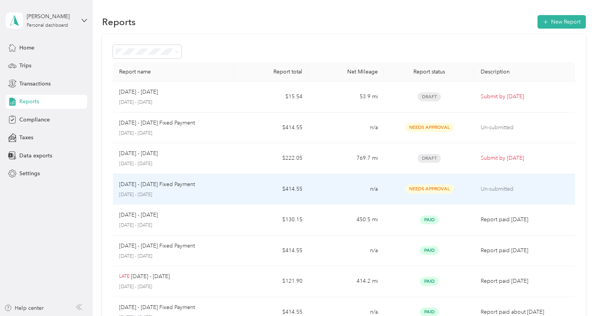
click at [485, 188] on p "Un-submitted" at bounding box center [525, 189] width 88 height 9
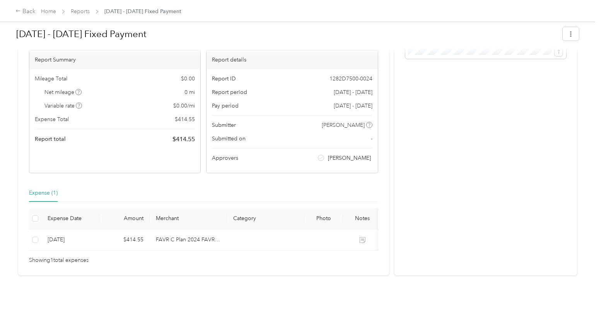
scroll to position [57, 0]
click at [28, 10] on div "Back" at bounding box center [25, 11] width 20 height 9
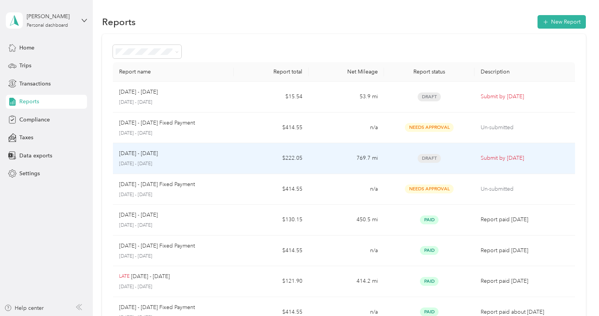
click at [364, 165] on td "769.7 mi" at bounding box center [346, 158] width 75 height 31
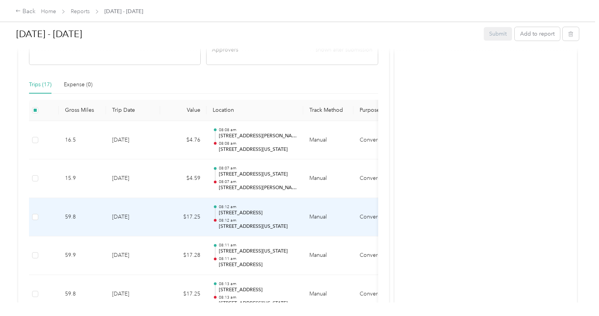
scroll to position [309, 0]
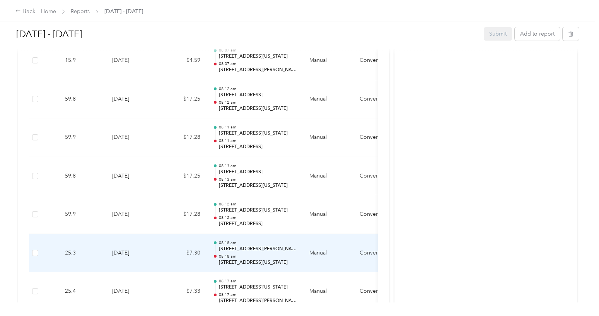
drag, startPoint x: 80, startPoint y: 244, endPoint x: 472, endPoint y: 206, distance: 393.2
click at [472, 206] on div "Activity and Comments" at bounding box center [485, 216] width 183 height 932
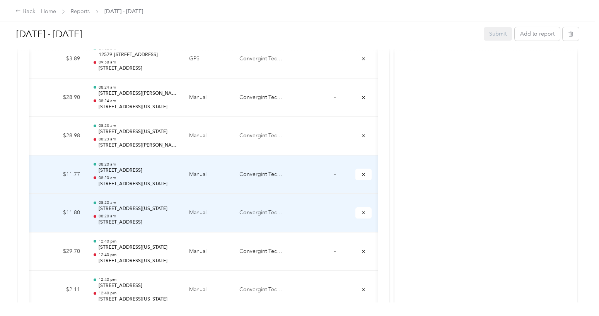
scroll to position [0, 122]
drag, startPoint x: 275, startPoint y: 223, endPoint x: 360, endPoint y: 221, distance: 84.7
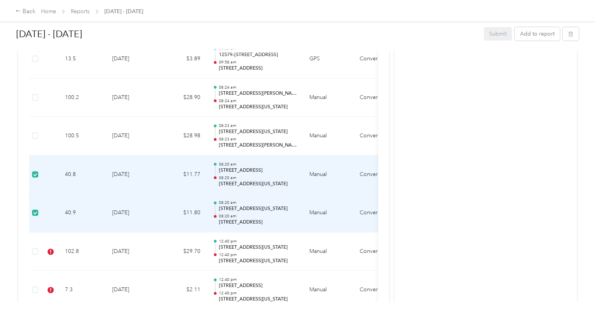
drag, startPoint x: 192, startPoint y: 182, endPoint x: -16, endPoint y: 156, distance: 209.7
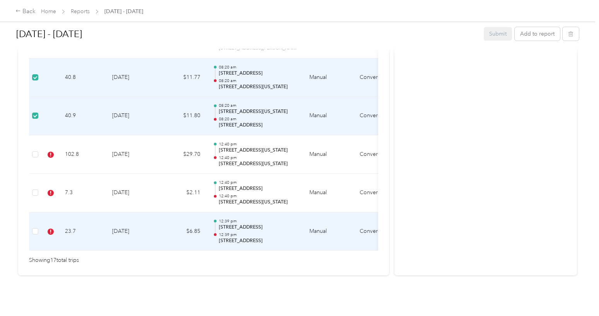
scroll to position [0, 122]
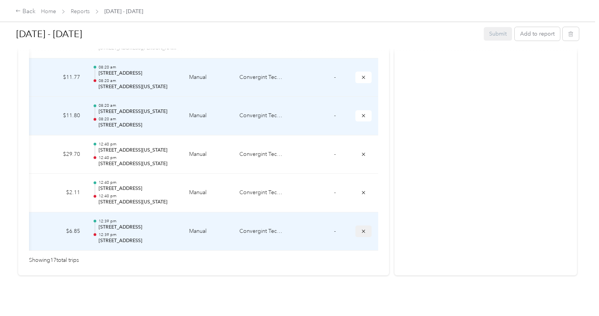
drag, startPoint x: 272, startPoint y: 221, endPoint x: 365, endPoint y: 215, distance: 92.6
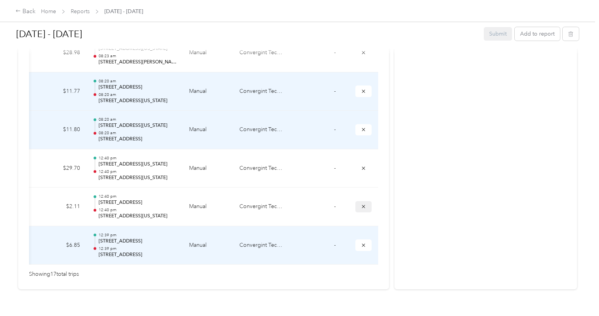
scroll to position [689, 0]
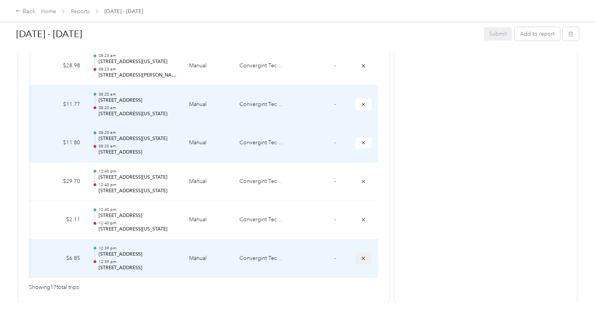
click at [363, 256] on icon "submit" at bounding box center [363, 258] width 5 height 5
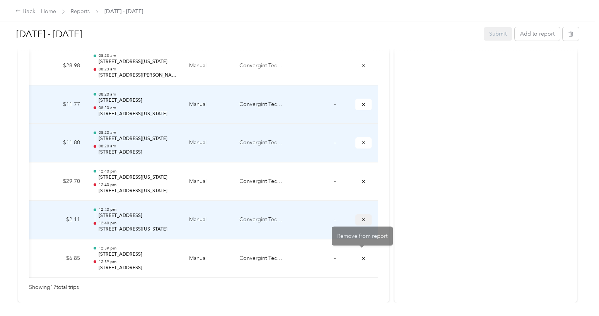
click at [363, 222] on icon "submit" at bounding box center [363, 219] width 5 height 5
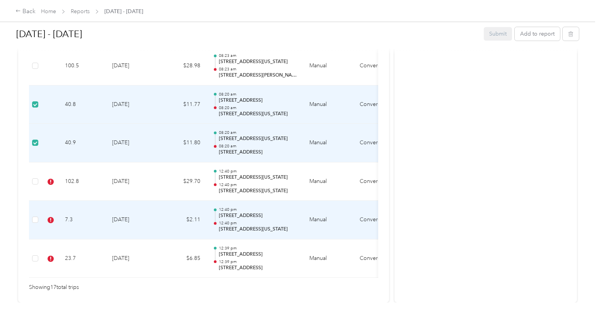
drag, startPoint x: 307, startPoint y: 222, endPoint x: 38, endPoint y: 201, distance: 270.0
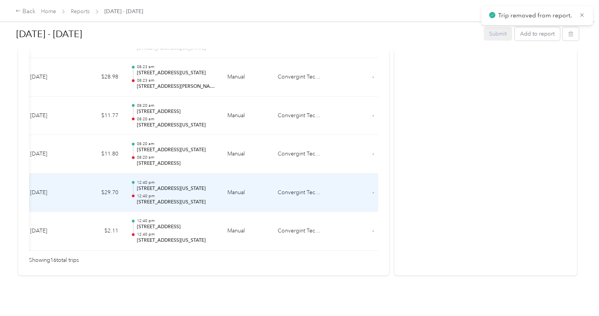
scroll to position [0, 122]
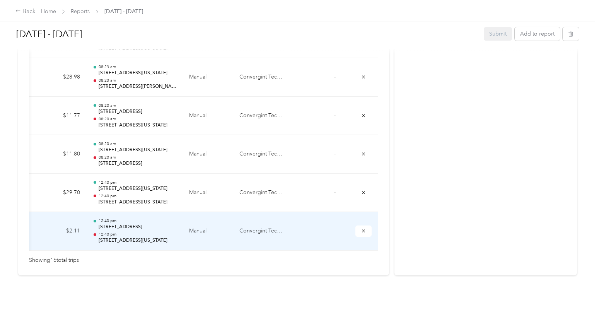
drag, startPoint x: 212, startPoint y: 197, endPoint x: 289, endPoint y: 201, distance: 76.6
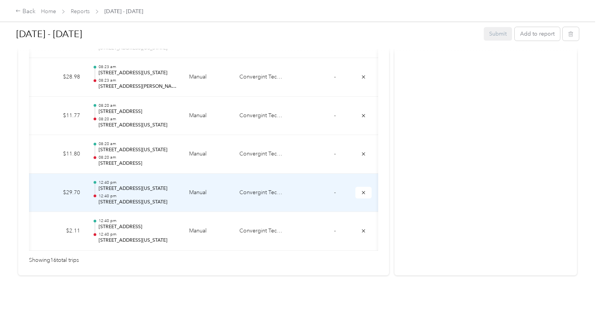
drag, startPoint x: 289, startPoint y: 201, endPoint x: 359, endPoint y: 197, distance: 70.5
click at [362, 190] on icon "submit" at bounding box center [363, 192] width 5 height 5
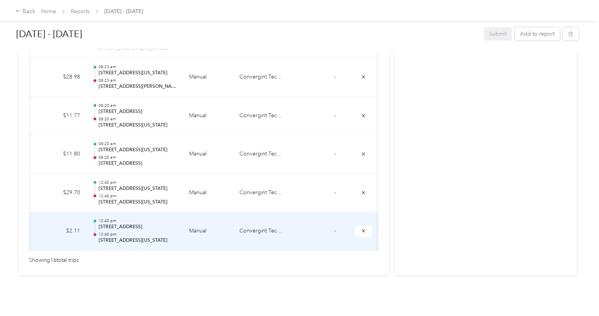
scroll to position [0, 0]
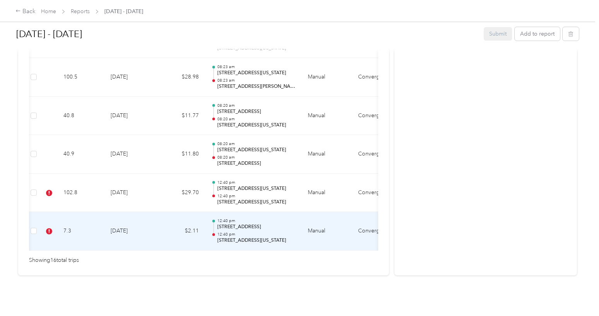
drag, startPoint x: 198, startPoint y: 212, endPoint x: 100, endPoint y: 203, distance: 97.9
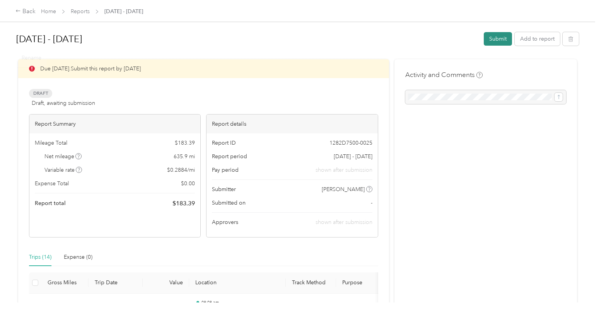
click at [493, 36] on button "Submit" at bounding box center [498, 39] width 28 height 14
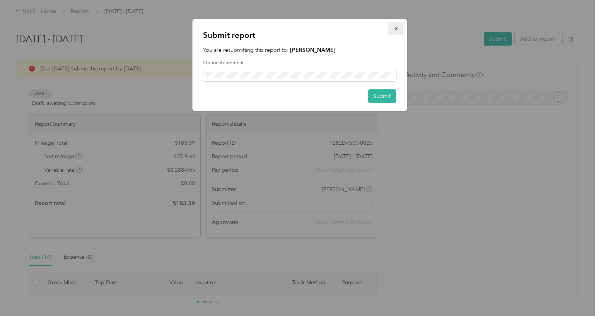
click at [396, 28] on icon "button" at bounding box center [395, 28] width 3 height 3
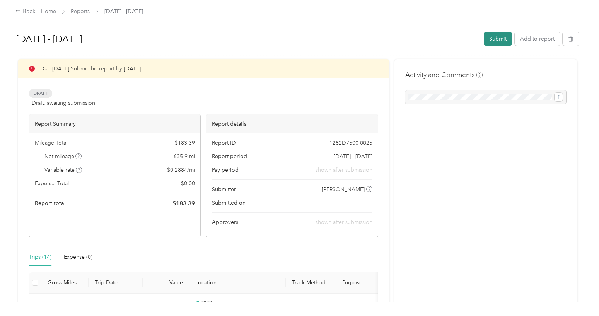
click at [495, 36] on button "Submit" at bounding box center [498, 39] width 28 height 14
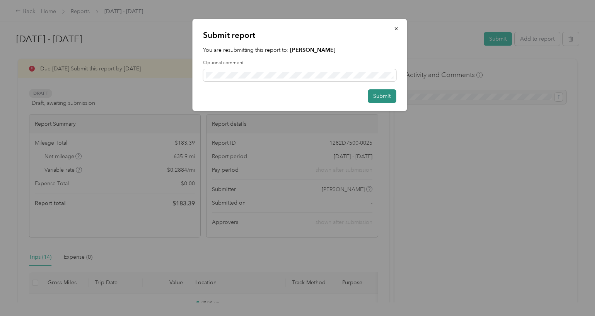
click at [377, 94] on button "Submit" at bounding box center [382, 96] width 28 height 14
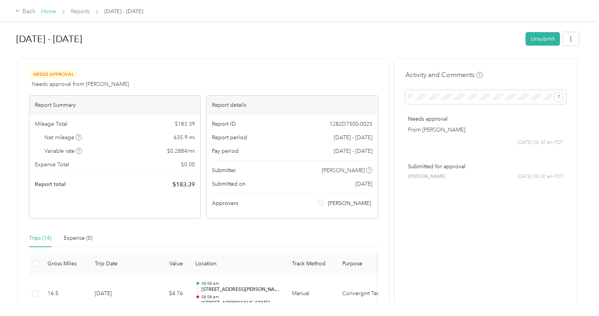
click at [52, 11] on link "Home" at bounding box center [48, 11] width 15 height 7
